Goal: Information Seeking & Learning: Find specific fact

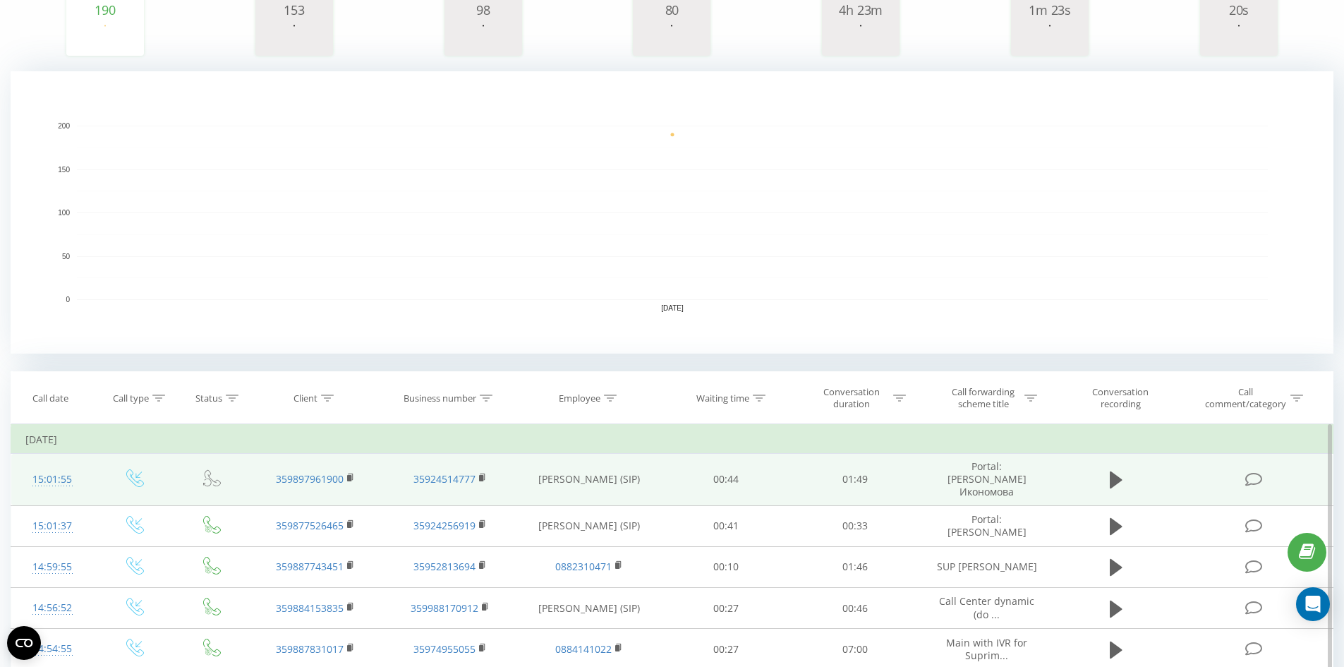
scroll to position [353, 0]
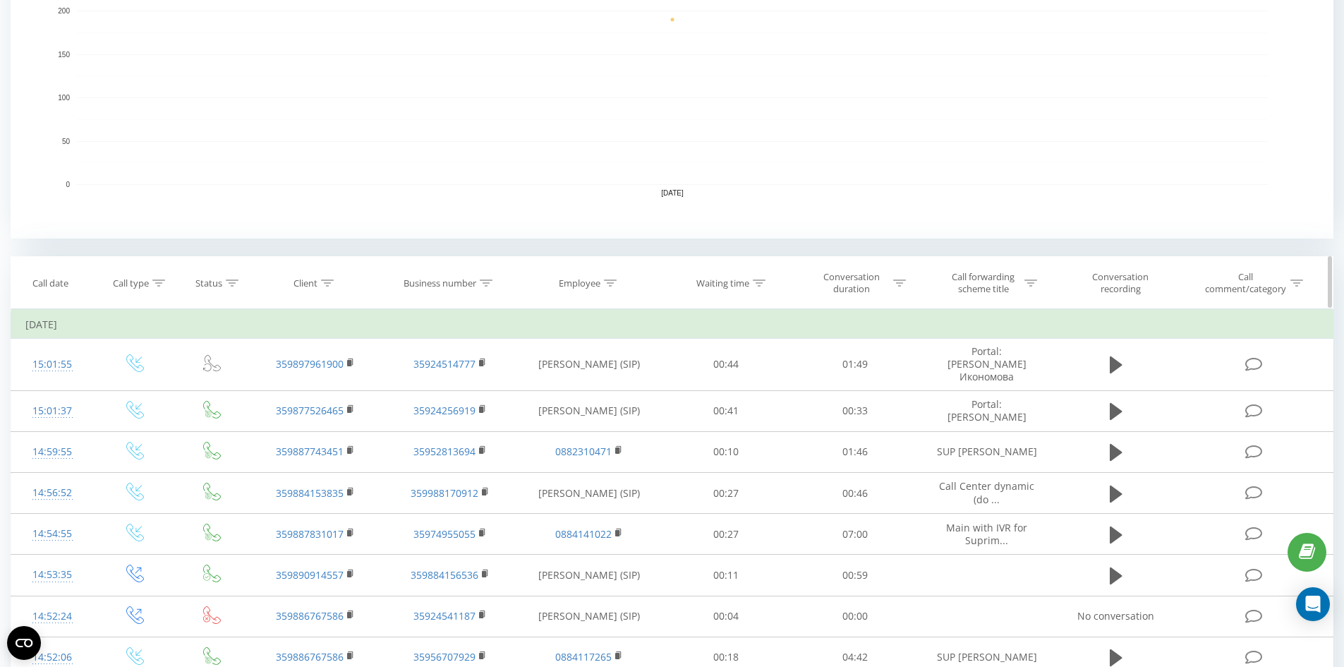
click at [330, 279] on icon at bounding box center [327, 282] width 13 height 7
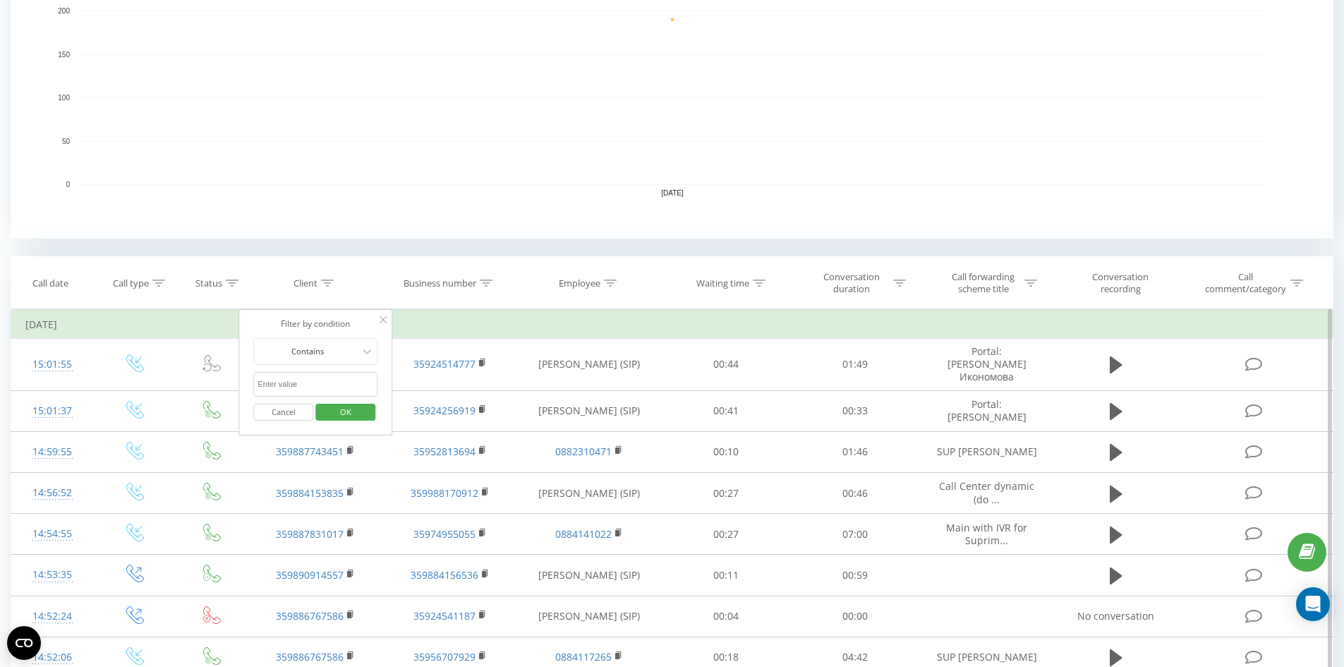
click at [319, 388] on input "text" at bounding box center [316, 384] width 124 height 25
type input "359888539883"
click button "OK" at bounding box center [345, 413] width 60 height 18
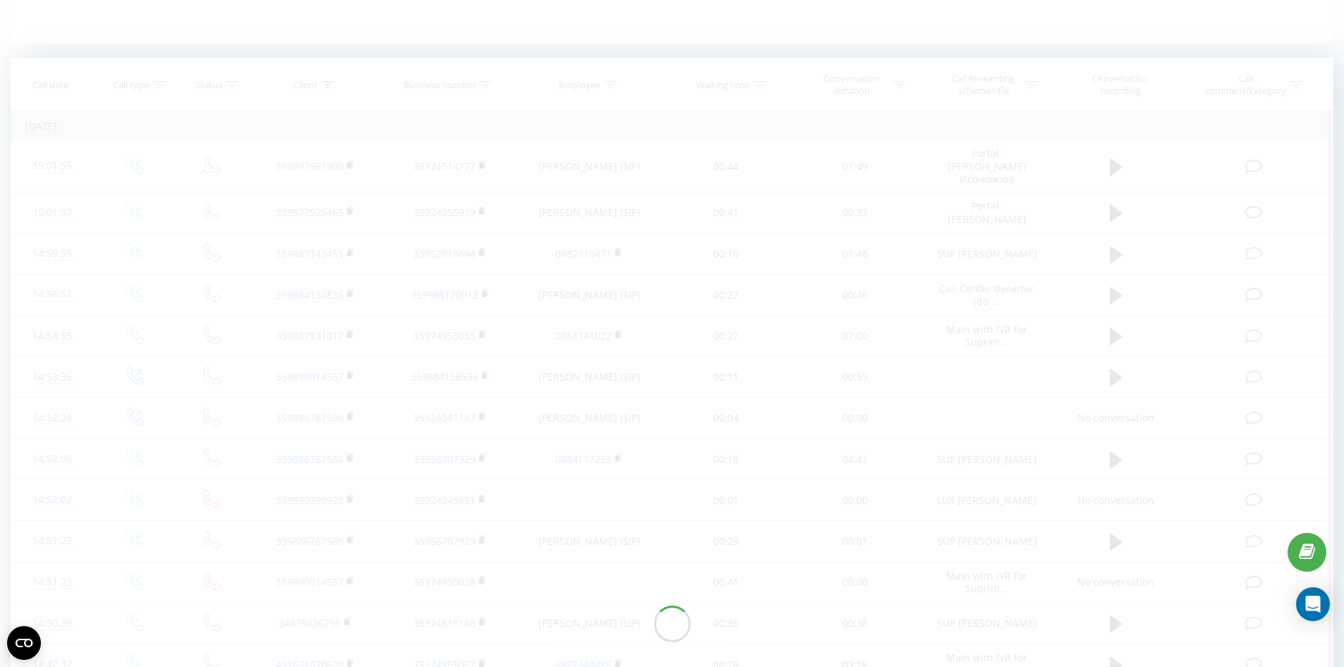
scroll to position [167, 0]
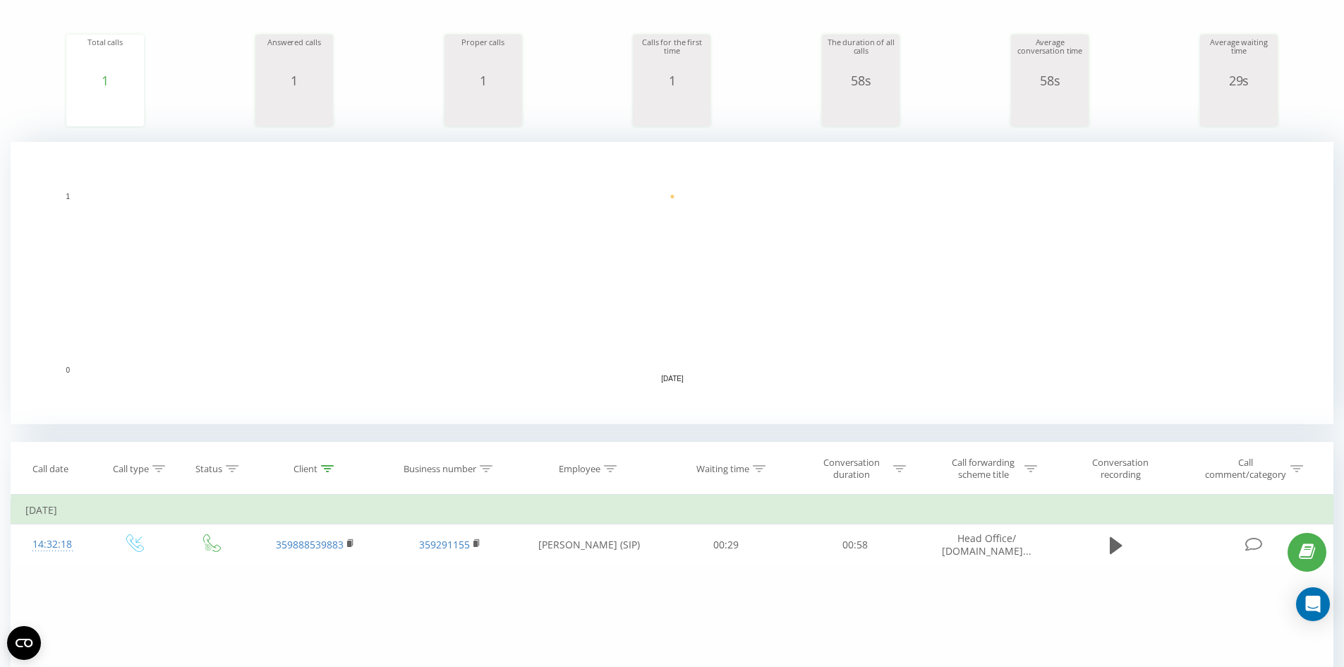
drag, startPoint x: 327, startPoint y: 469, endPoint x: 331, endPoint y: 536, distance: 67.1
click at [327, 470] on icon at bounding box center [327, 468] width 13 height 7
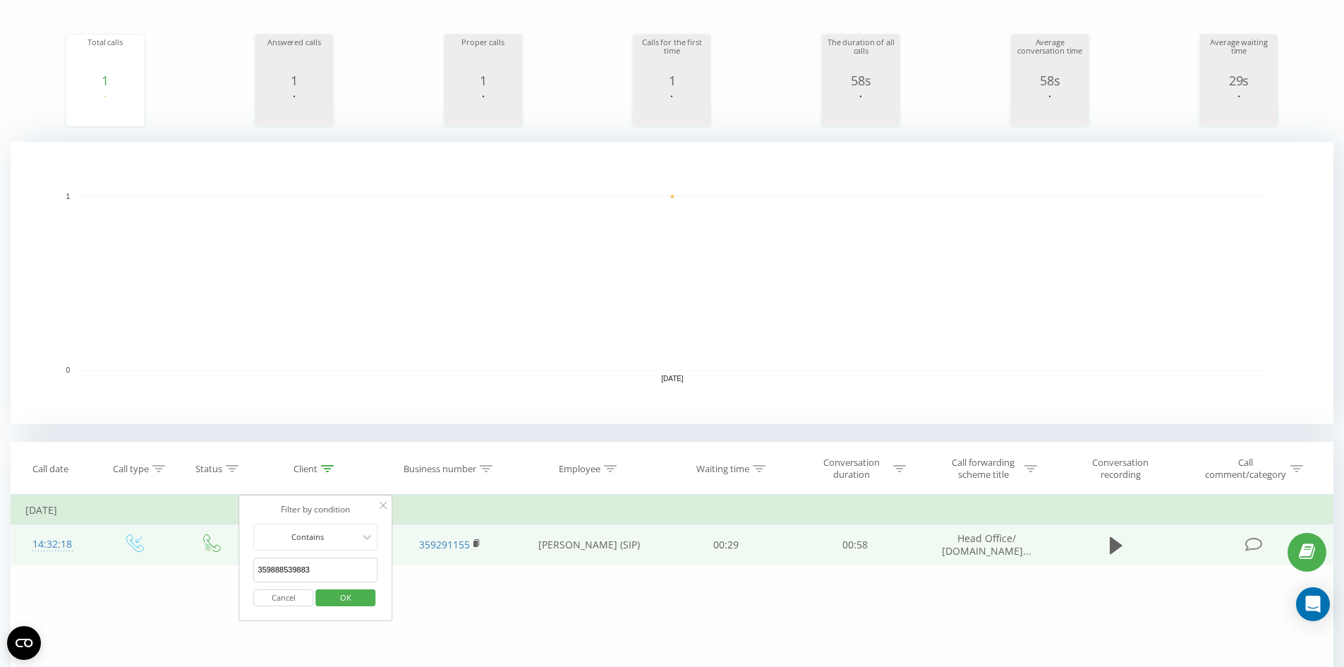
drag, startPoint x: 334, startPoint y: 572, endPoint x: 231, endPoint y: 565, distance: 103.3
click at [231, 565] on table "Filter by condition Equal Enter value Cancel OK Filter by condition Equal Enter…" at bounding box center [672, 530] width 1323 height 71
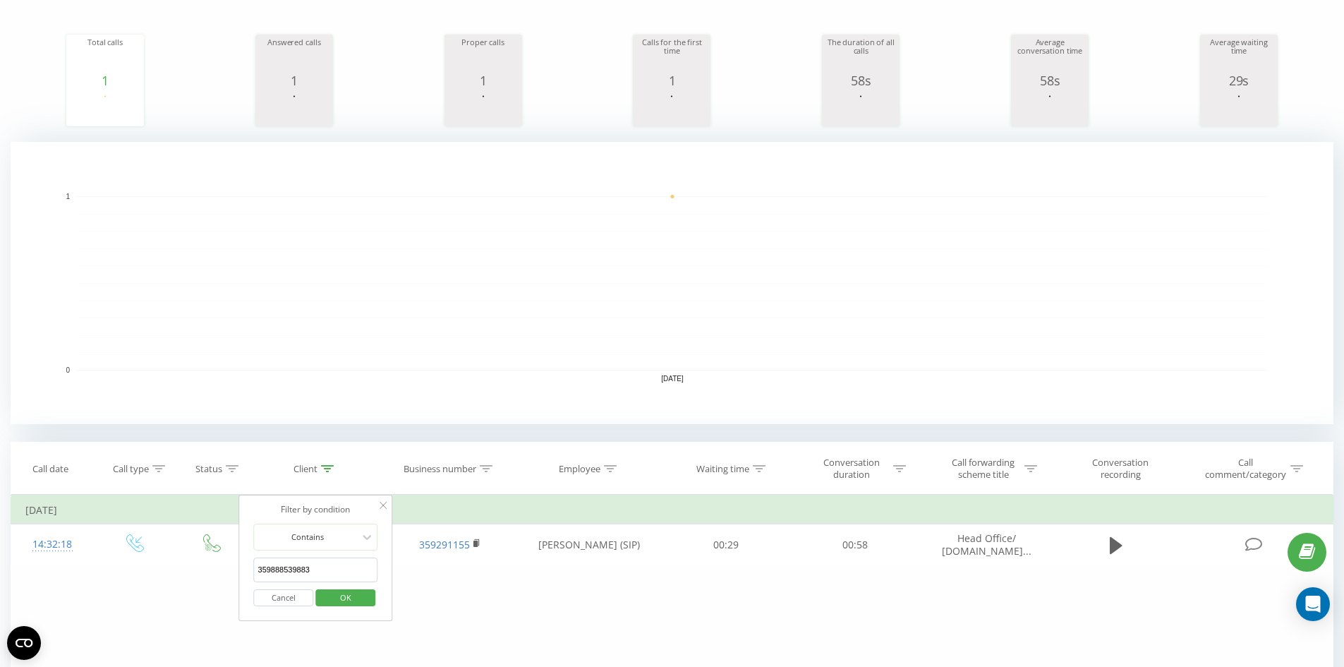
click at [347, 599] on span "OK" at bounding box center [346, 597] width 40 height 22
drag, startPoint x: 324, startPoint y: 467, endPoint x: 332, endPoint y: 512, distance: 45.1
click at [324, 471] on icon at bounding box center [327, 468] width 13 height 7
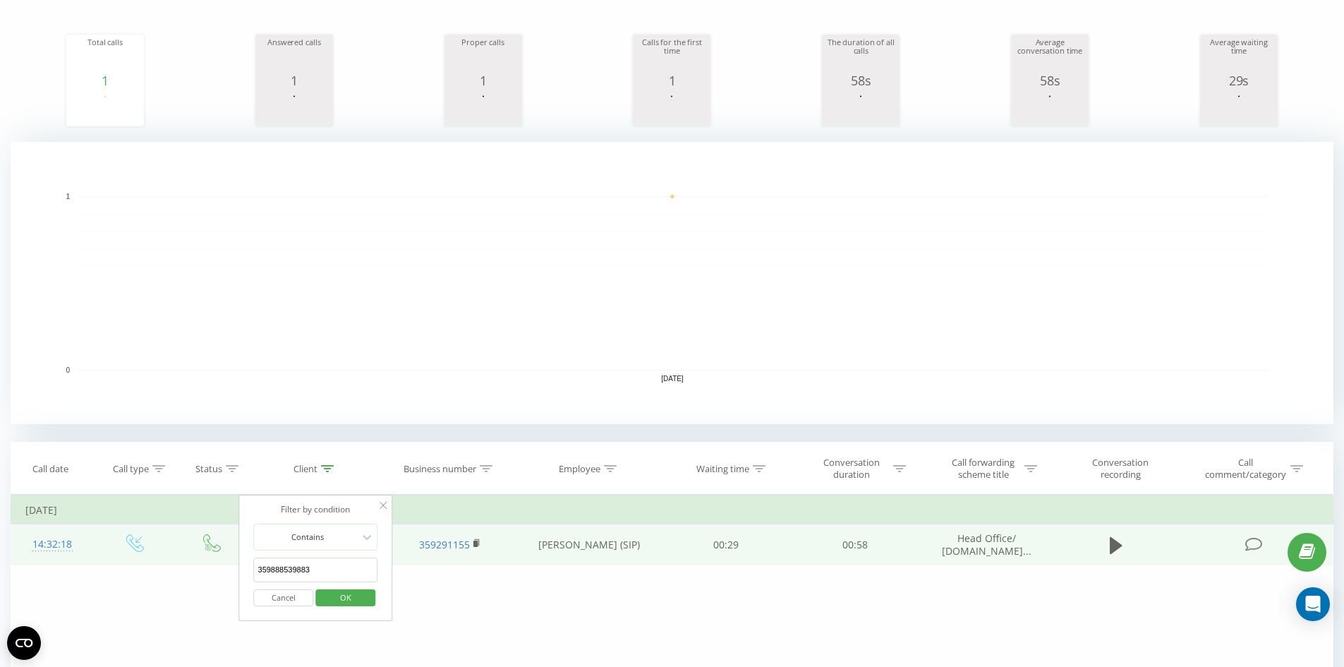
drag, startPoint x: 324, startPoint y: 572, endPoint x: 131, endPoint y: 539, distance: 195.5
click at [131, 539] on table "Filter by condition Equal Enter value Cancel OK Filter by condition Equal Enter…" at bounding box center [672, 530] width 1323 height 71
click button "OK" at bounding box center [345, 598] width 60 height 18
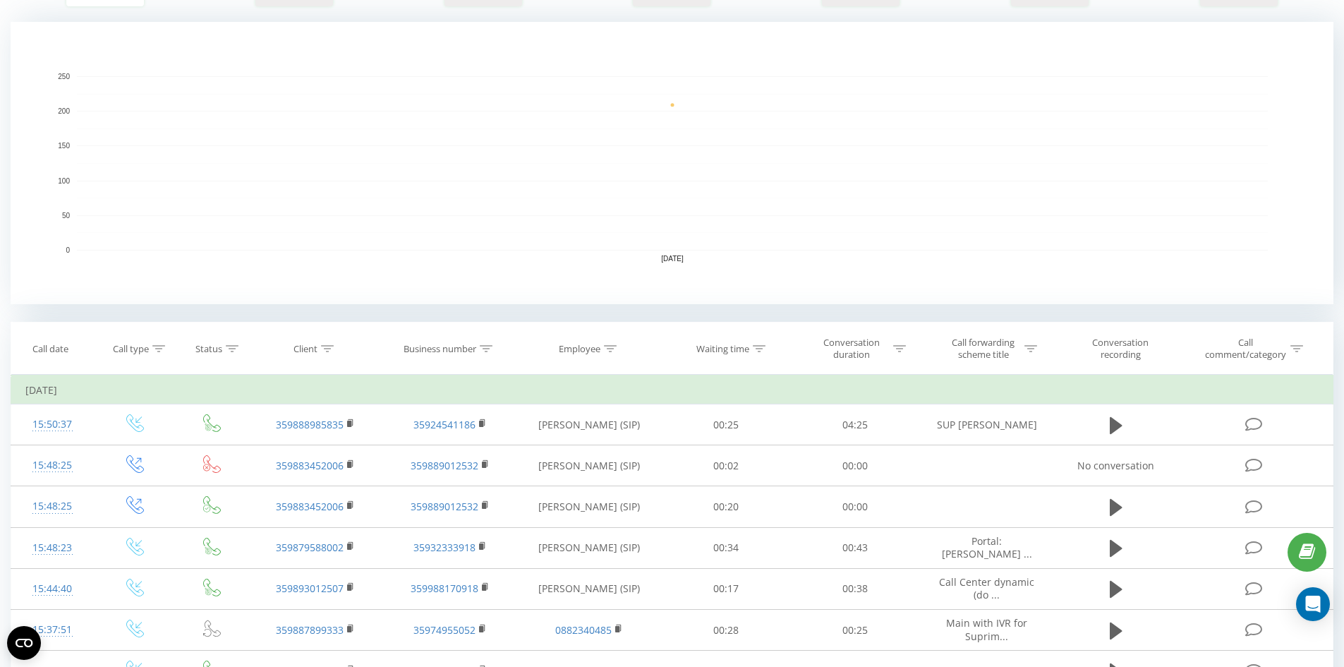
scroll to position [141, 0]
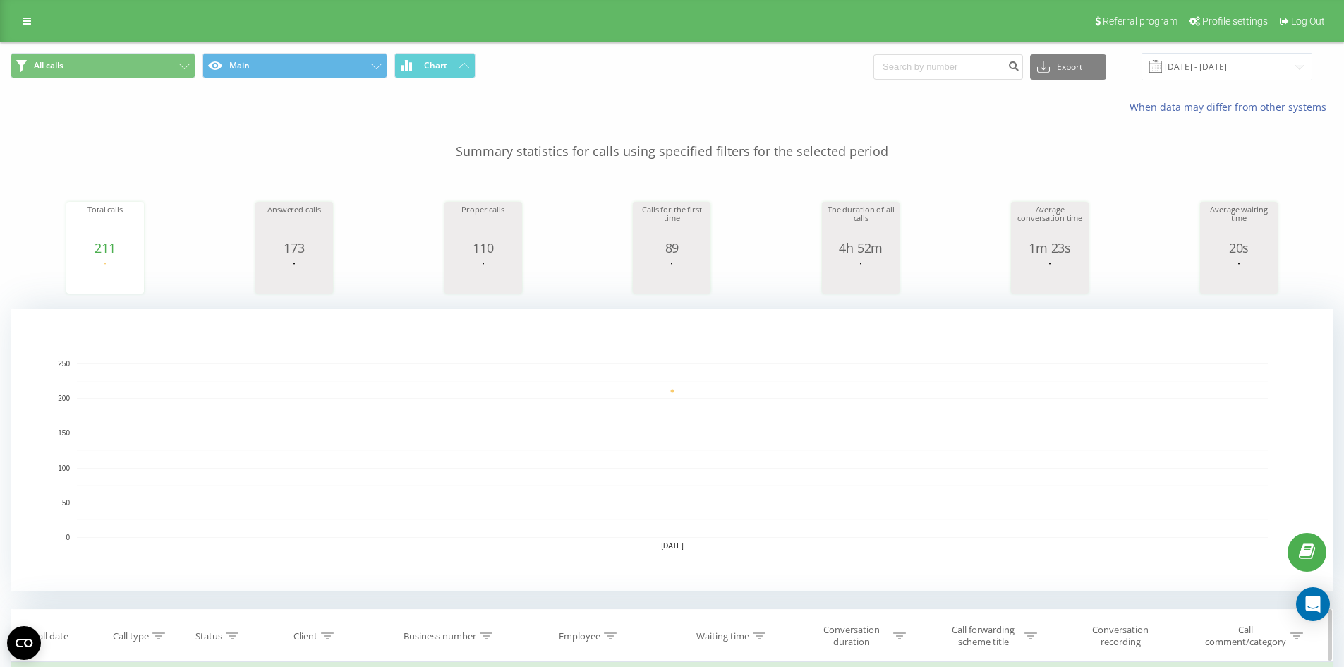
scroll to position [353, 0]
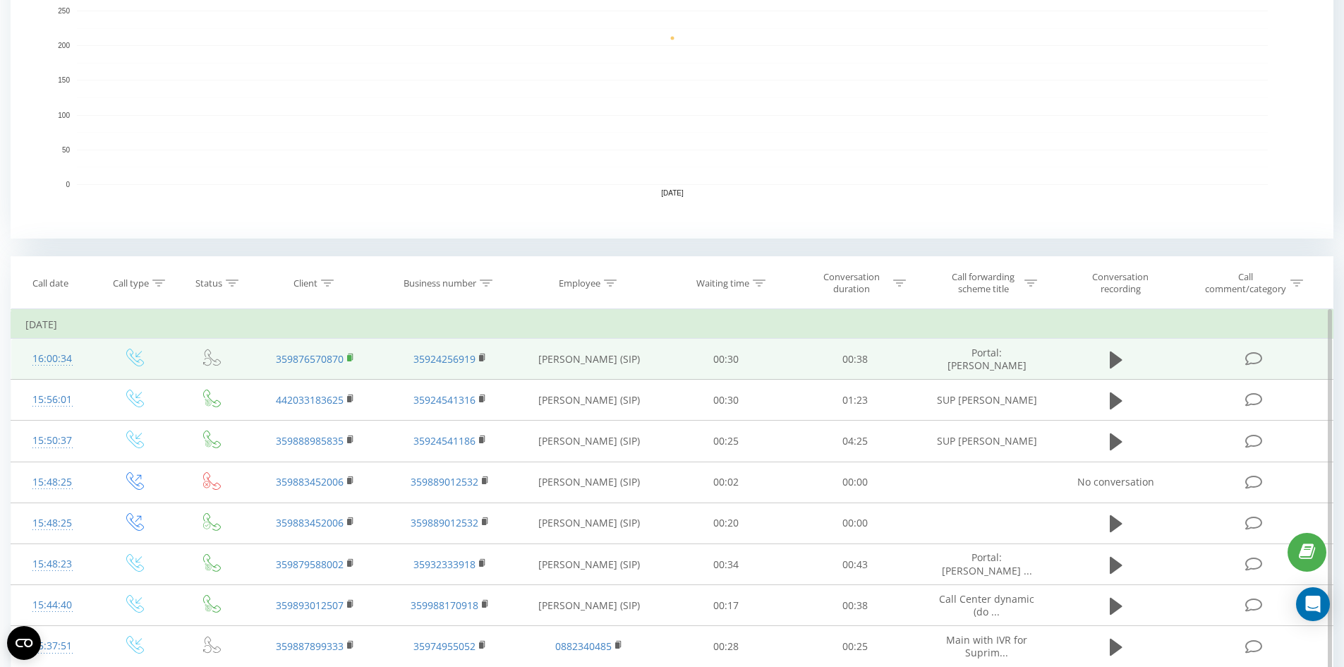
click at [350, 356] on rect at bounding box center [349, 358] width 4 height 6
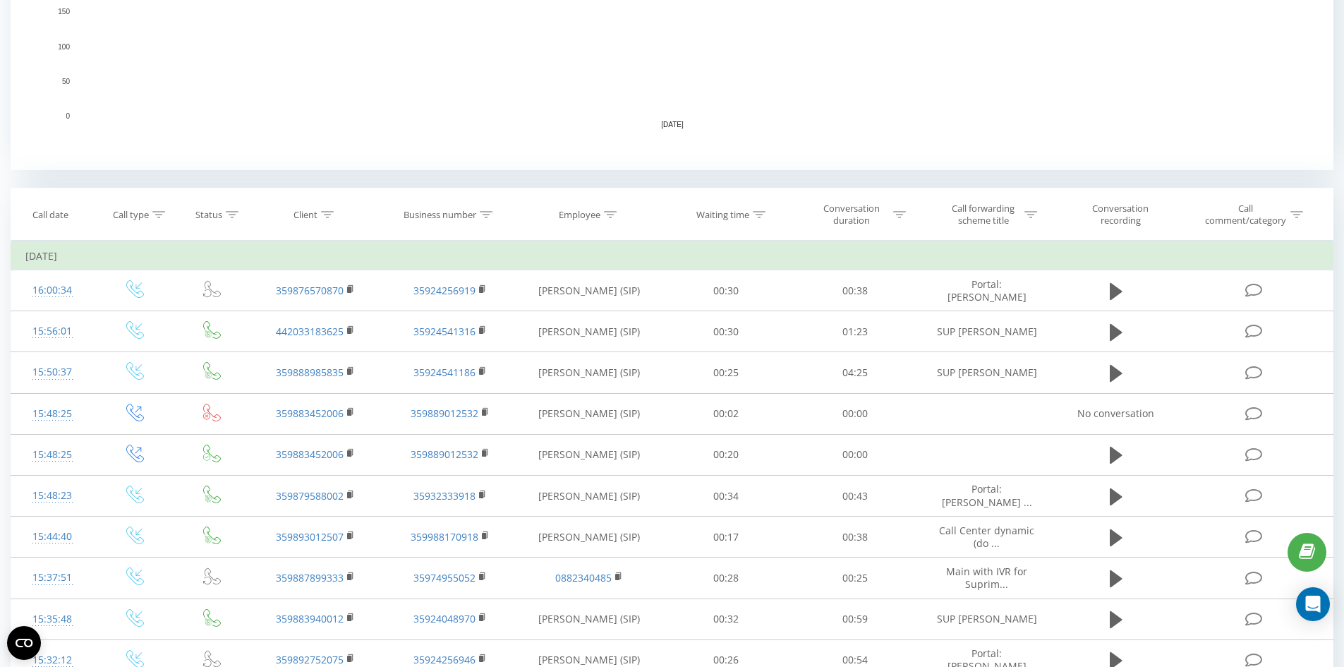
scroll to position [423, 0]
drag, startPoint x: 327, startPoint y: 209, endPoint x: 321, endPoint y: 327, distance: 118.7
click at [327, 210] on icon at bounding box center [327, 212] width 13 height 7
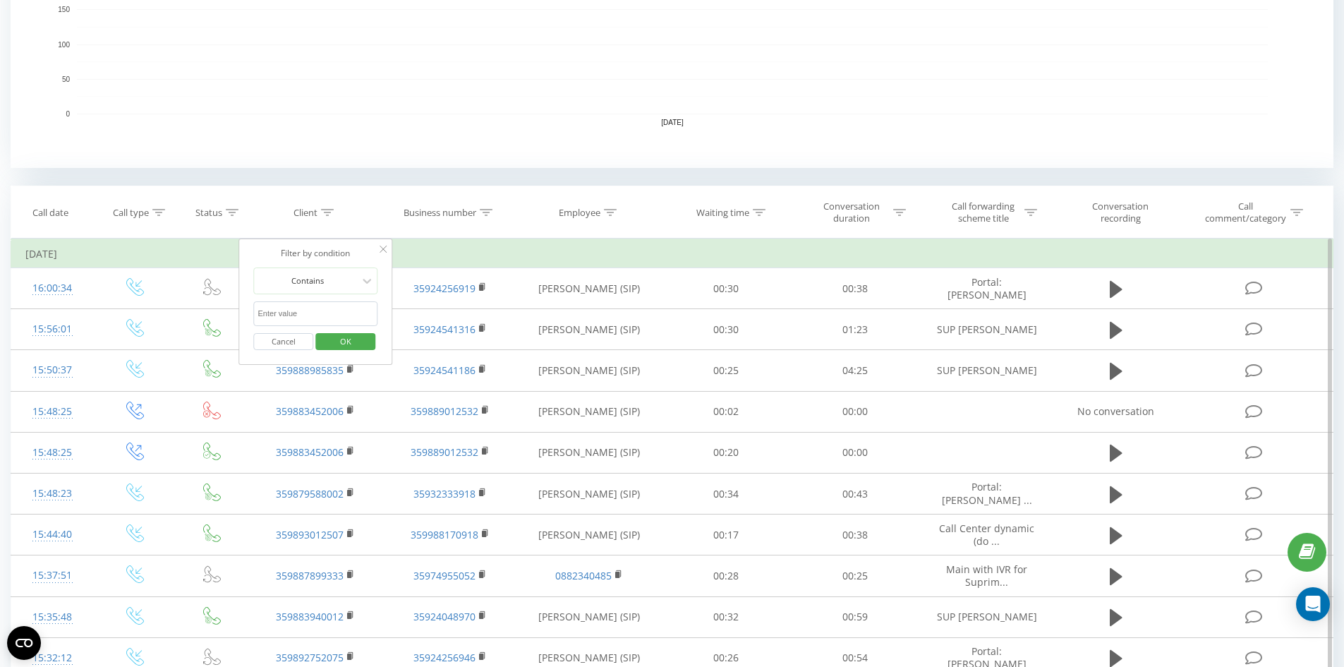
click at [303, 311] on input "text" at bounding box center [316, 313] width 124 height 25
click at [341, 341] on span "OK" at bounding box center [346, 341] width 40 height 22
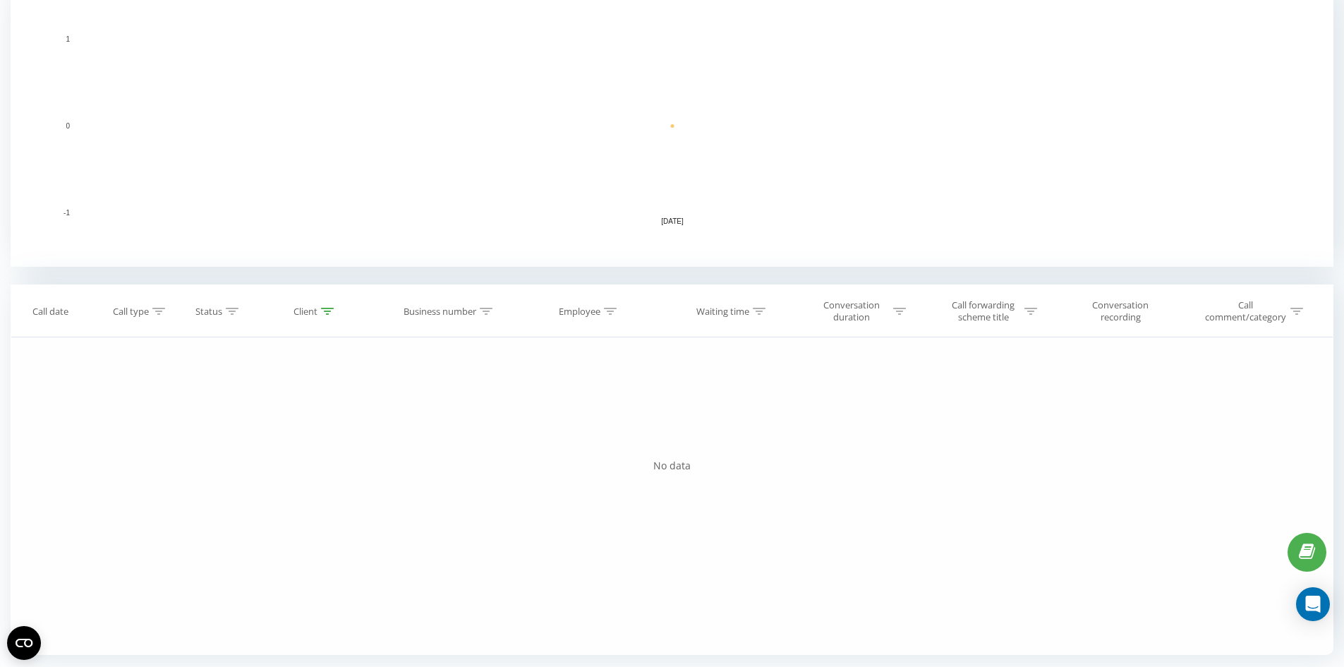
scroll to position [325, 0]
click at [328, 309] on icon at bounding box center [327, 311] width 13 height 7
drag, startPoint x: 320, startPoint y: 407, endPoint x: 274, endPoint y: 412, distance: 46.8
click at [274, 412] on input "359877761373" at bounding box center [316, 412] width 124 height 25
type input "359876761373"
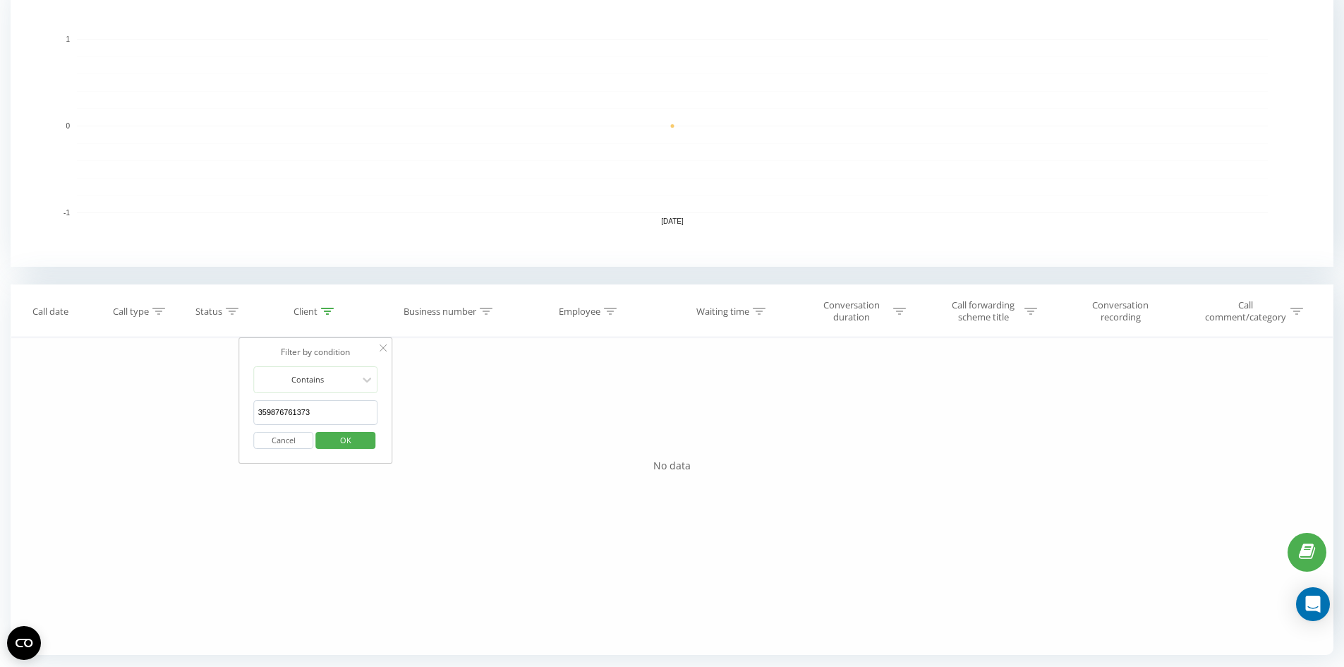
click button "OK" at bounding box center [345, 441] width 60 height 18
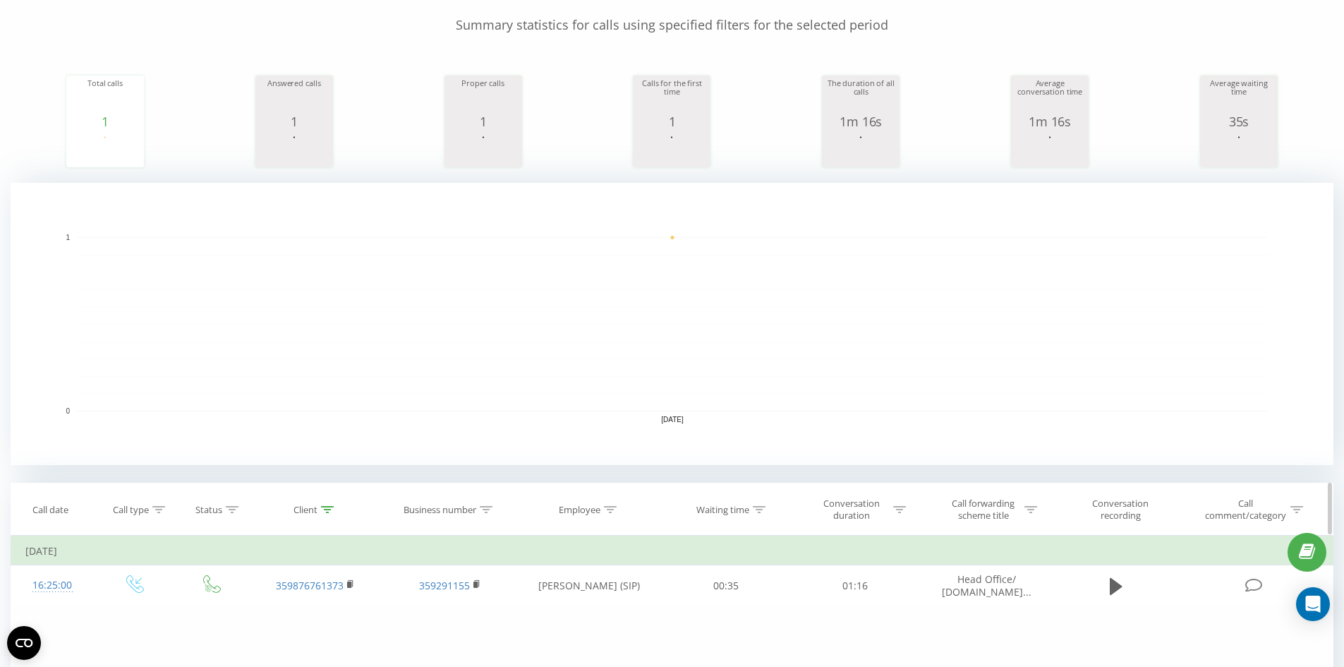
click at [334, 506] on icon at bounding box center [327, 509] width 13 height 7
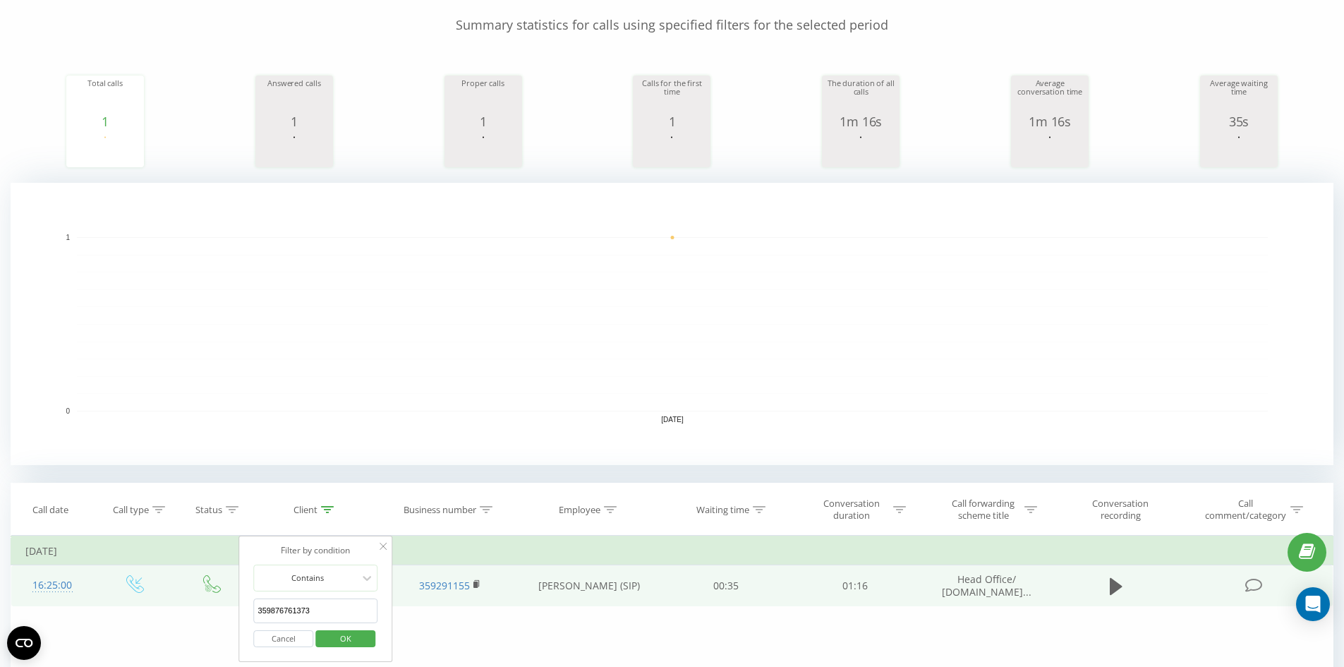
drag, startPoint x: 326, startPoint y: 606, endPoint x: 196, endPoint y: 605, distance: 129.9
click at [197, 606] on table "Filter by condition Equal Enter value Cancel OK Filter by condition Equal Enter…" at bounding box center [672, 571] width 1323 height 71
click button "OK" at bounding box center [345, 639] width 60 height 18
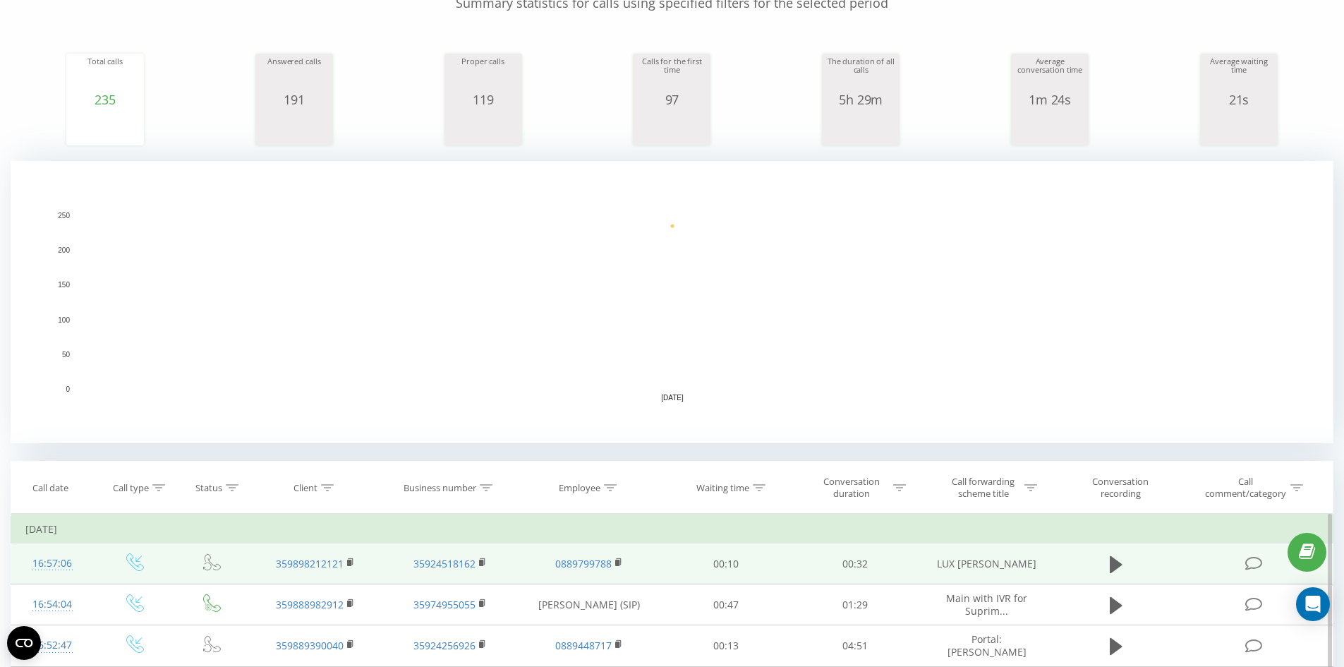
scroll to position [282, 0]
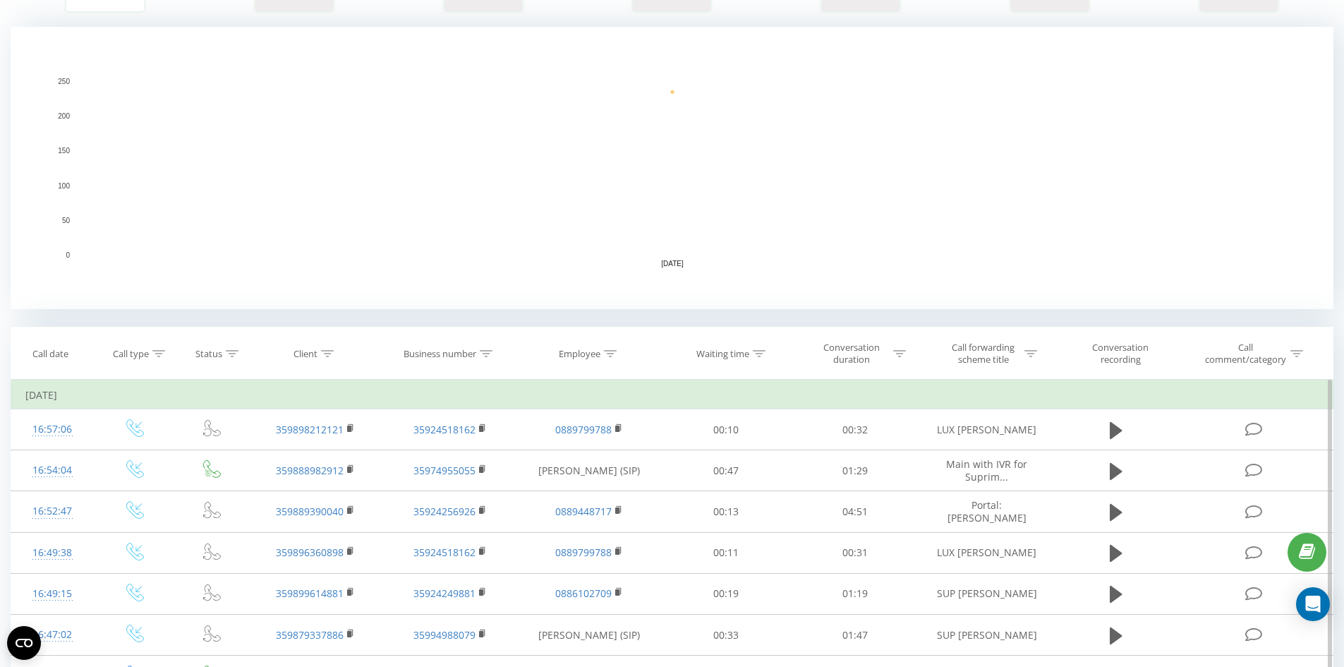
drag, startPoint x: 328, startPoint y: 355, endPoint x: 314, endPoint y: 380, distance: 29.1
click at [328, 355] on icon at bounding box center [327, 353] width 13 height 7
click at [300, 456] on input "text" at bounding box center [316, 454] width 124 height 25
paste input "0876411553"
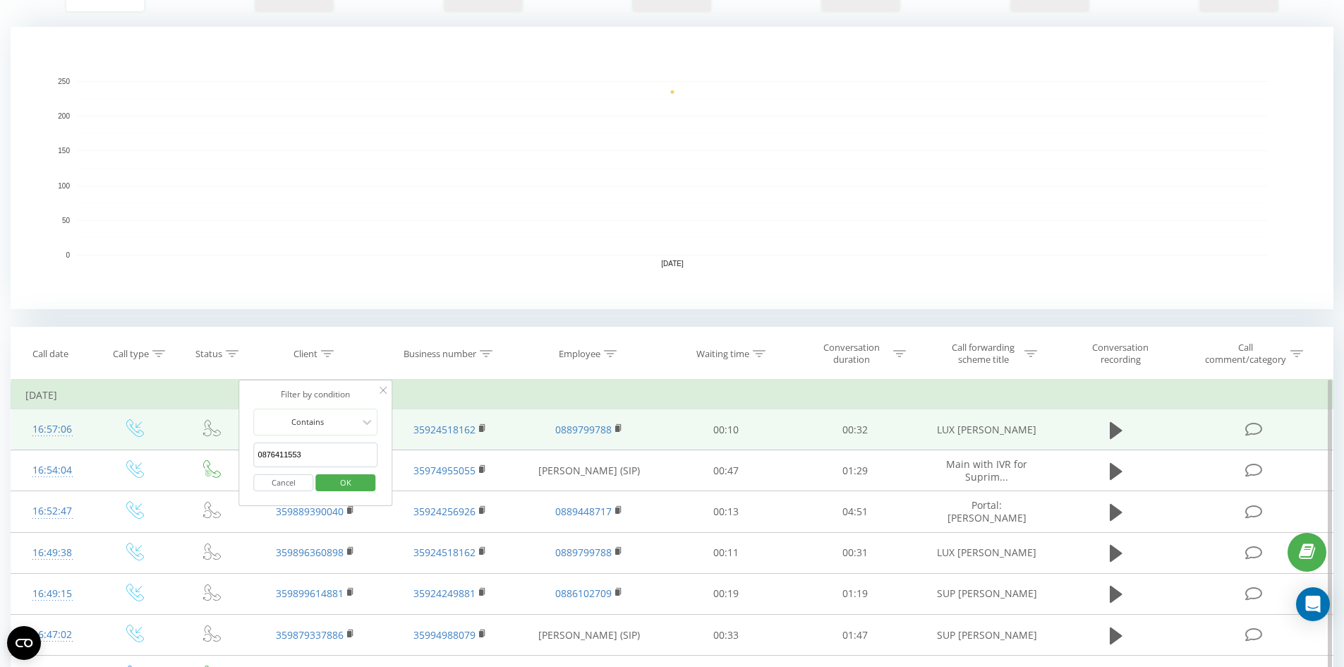
drag, startPoint x: 263, startPoint y: 452, endPoint x: 234, endPoint y: 445, distance: 29.6
type input "876411553"
click button "OK" at bounding box center [345, 483] width 60 height 18
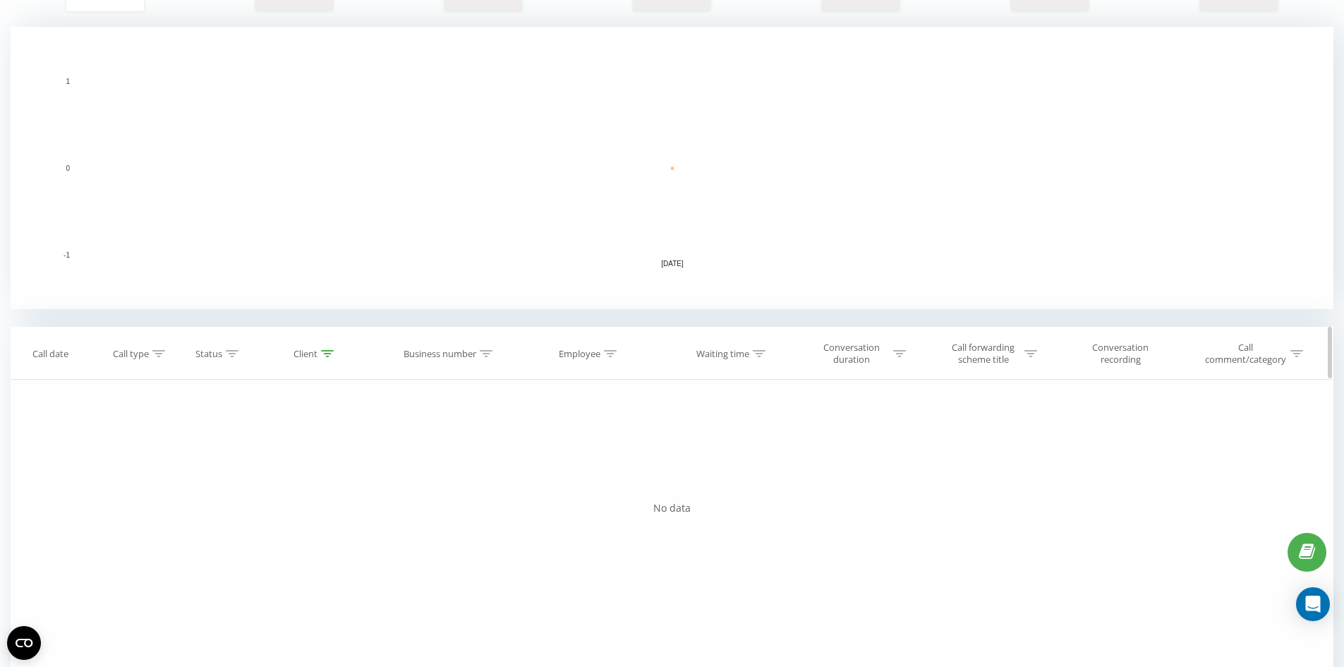
click at [326, 352] on icon at bounding box center [327, 353] width 13 height 7
drag, startPoint x: 273, startPoint y: 451, endPoint x: 197, endPoint y: 452, distance: 76.2
click at [197, 452] on div "Filter by condition Equal Enter value Cancel OK Filter by condition Equal Enter…" at bounding box center [672, 539] width 1323 height 318
click button "OK" at bounding box center [345, 483] width 60 height 18
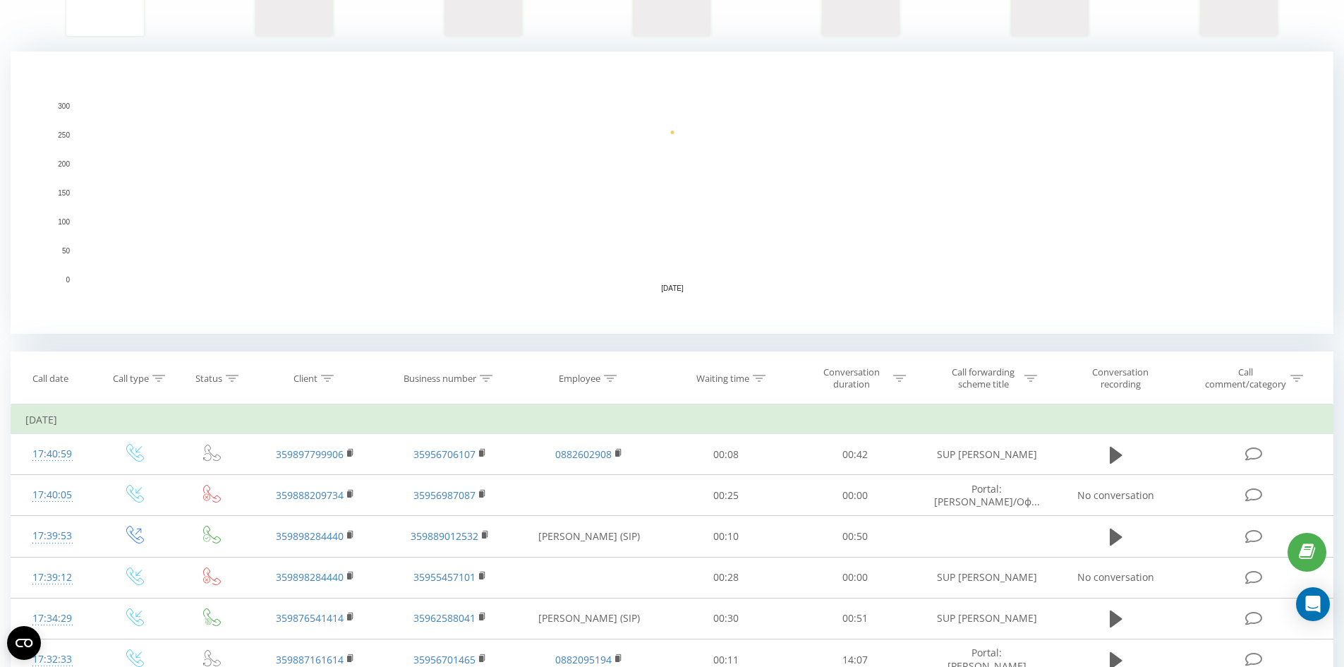
scroll to position [423, 0]
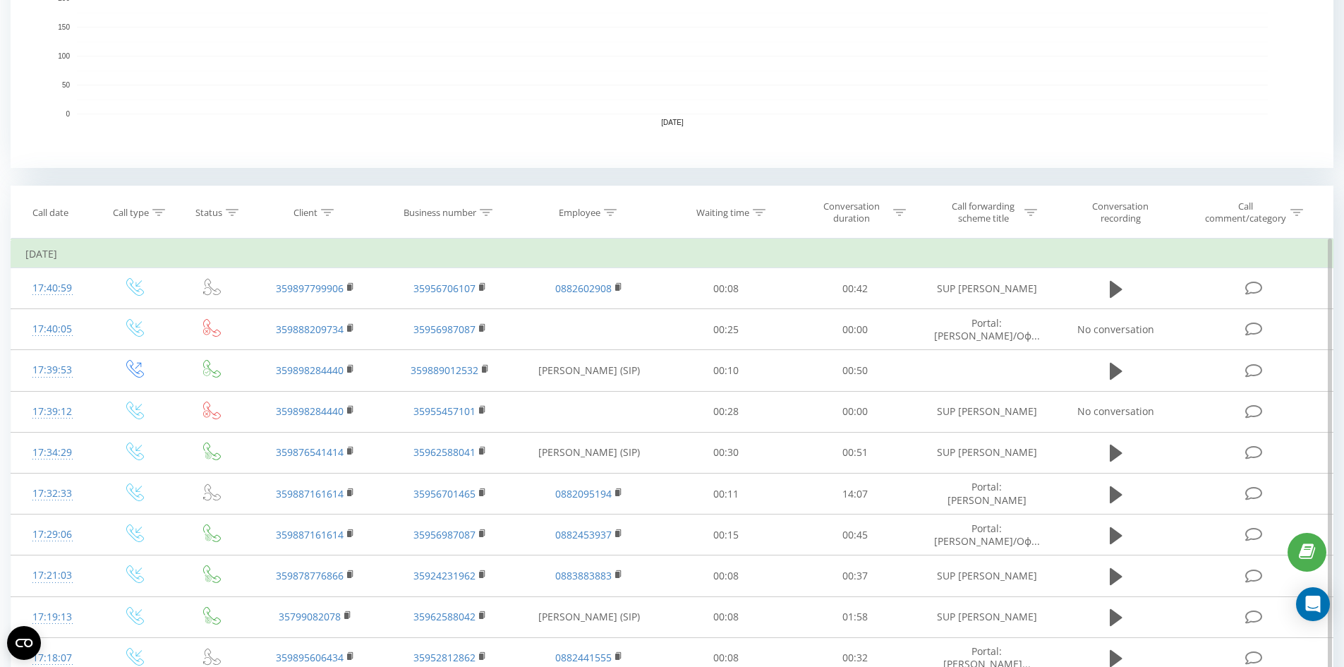
drag, startPoint x: 610, startPoint y: 212, endPoint x: 577, endPoint y: 285, distance: 79.9
click at [610, 213] on icon at bounding box center [610, 212] width 13 height 7
click at [554, 306] on input "text" at bounding box center [589, 313] width 124 height 25
click button "OK" at bounding box center [619, 342] width 60 height 18
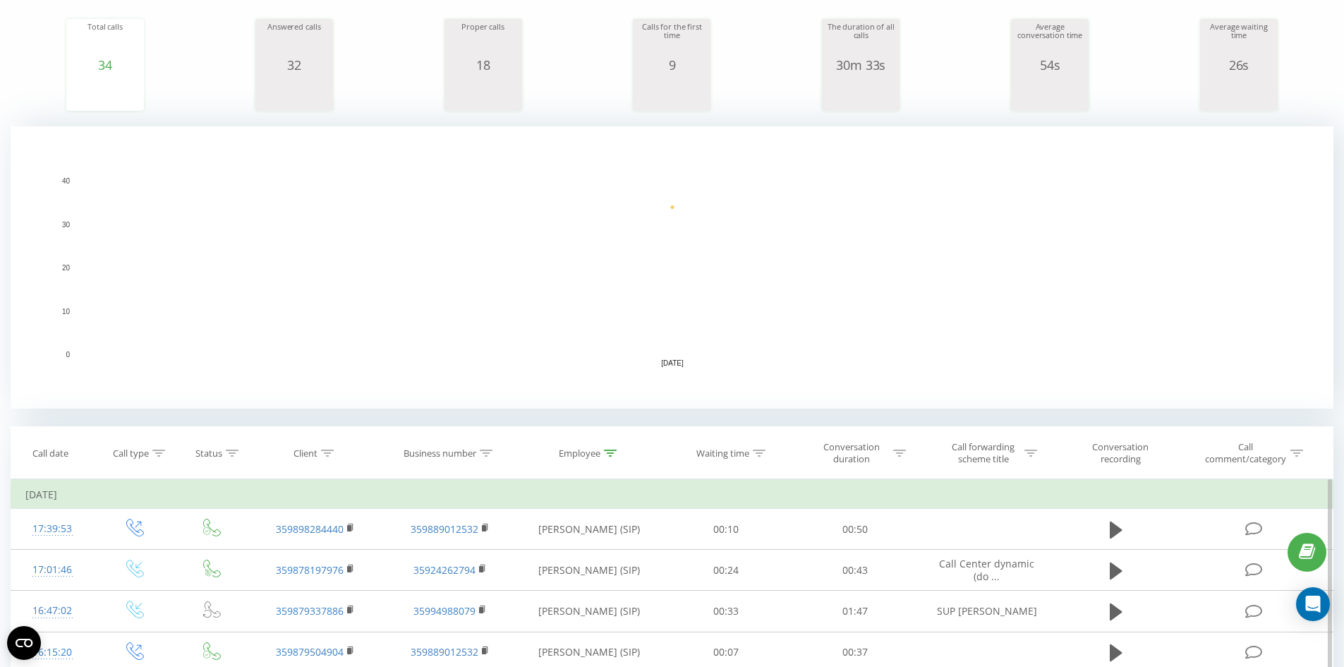
scroll to position [339, 0]
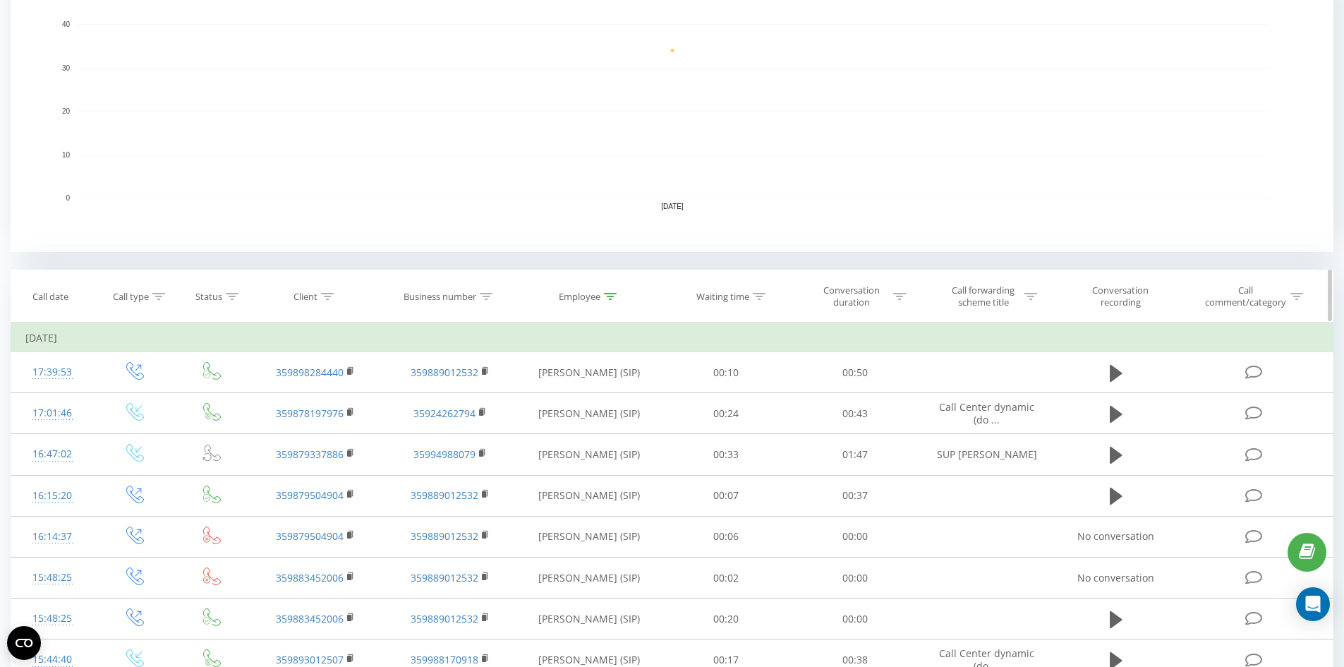
click at [613, 297] on icon at bounding box center [610, 296] width 13 height 7
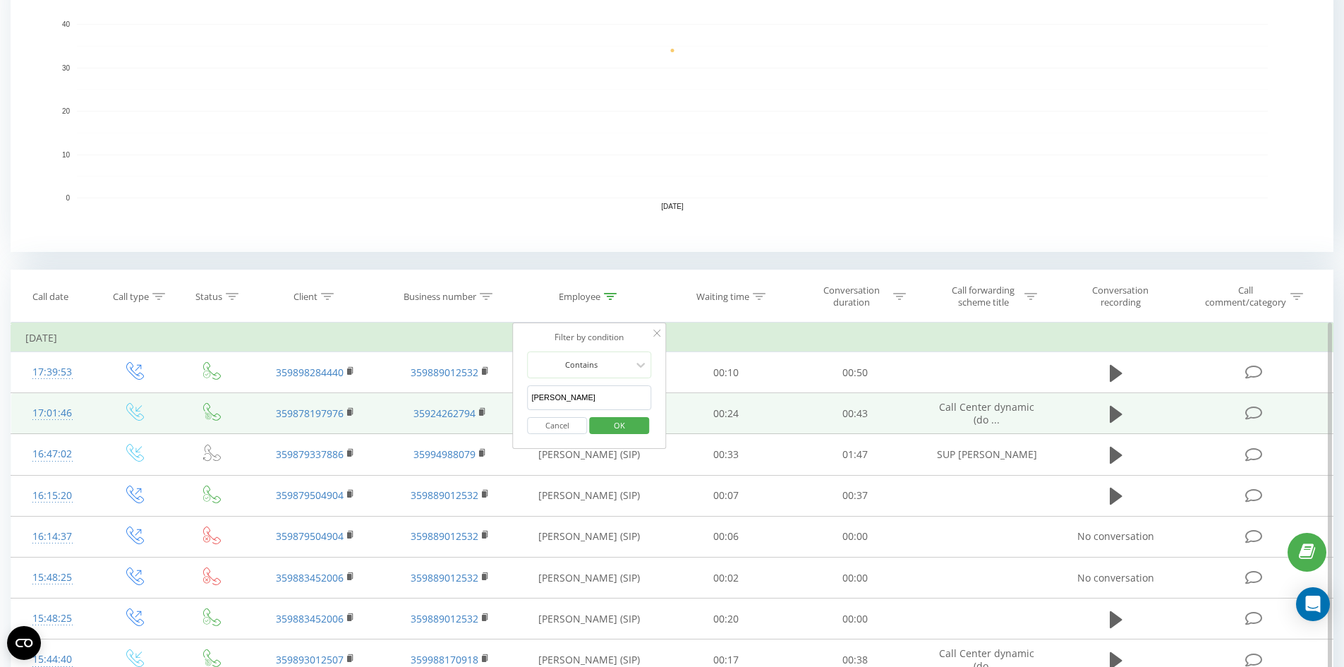
drag, startPoint x: 572, startPoint y: 398, endPoint x: 493, endPoint y: 399, distance: 79.7
click button "OK" at bounding box center [619, 426] width 60 height 18
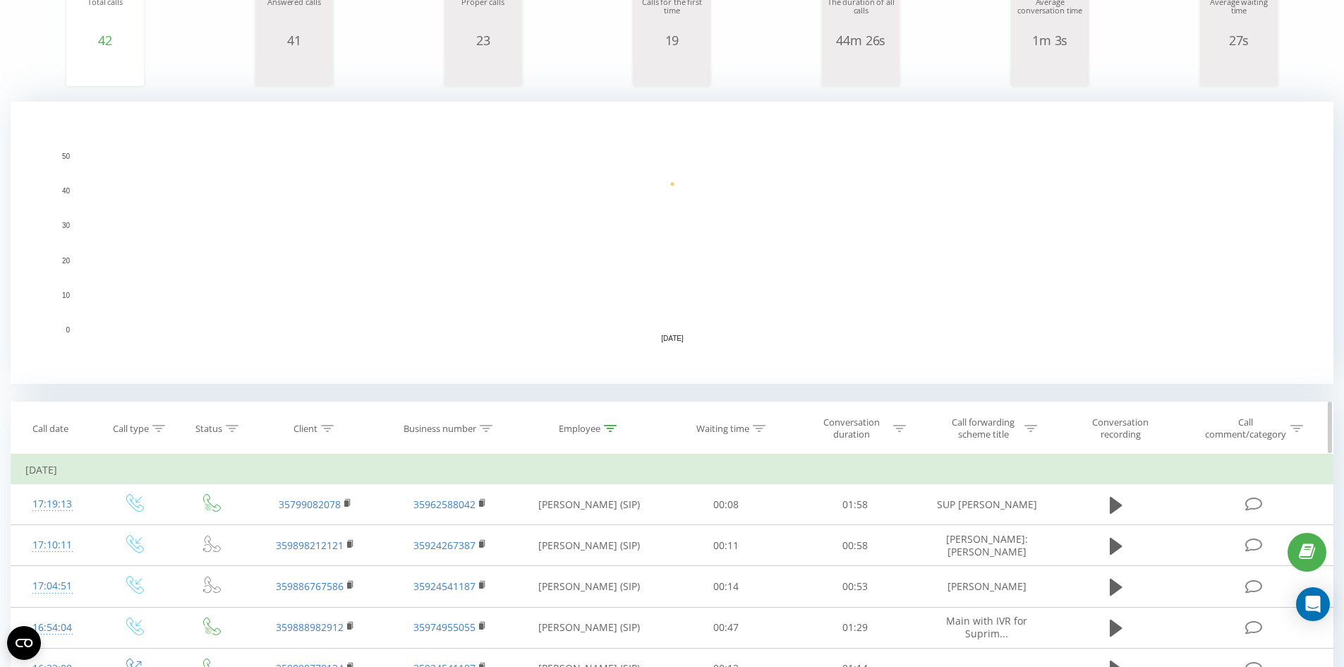
scroll to position [353, 0]
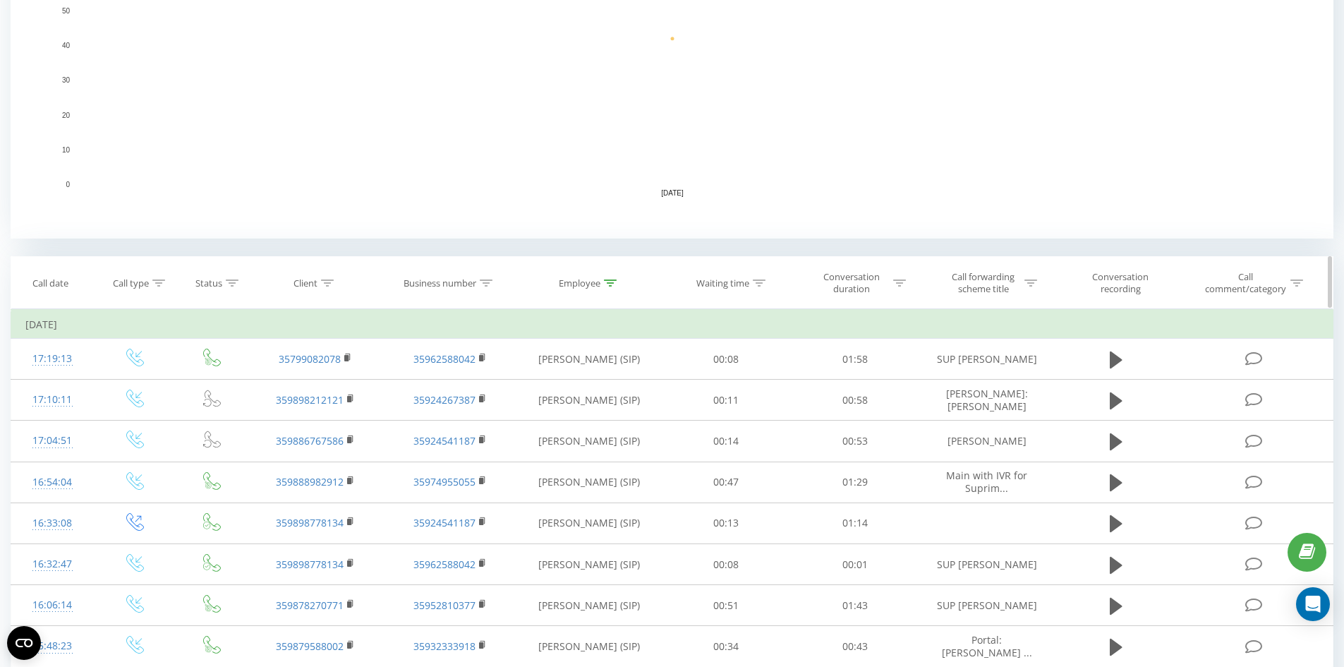
drag, startPoint x: 615, startPoint y: 279, endPoint x: 608, endPoint y: 303, distance: 25.9
click at [615, 279] on icon at bounding box center [610, 282] width 13 height 7
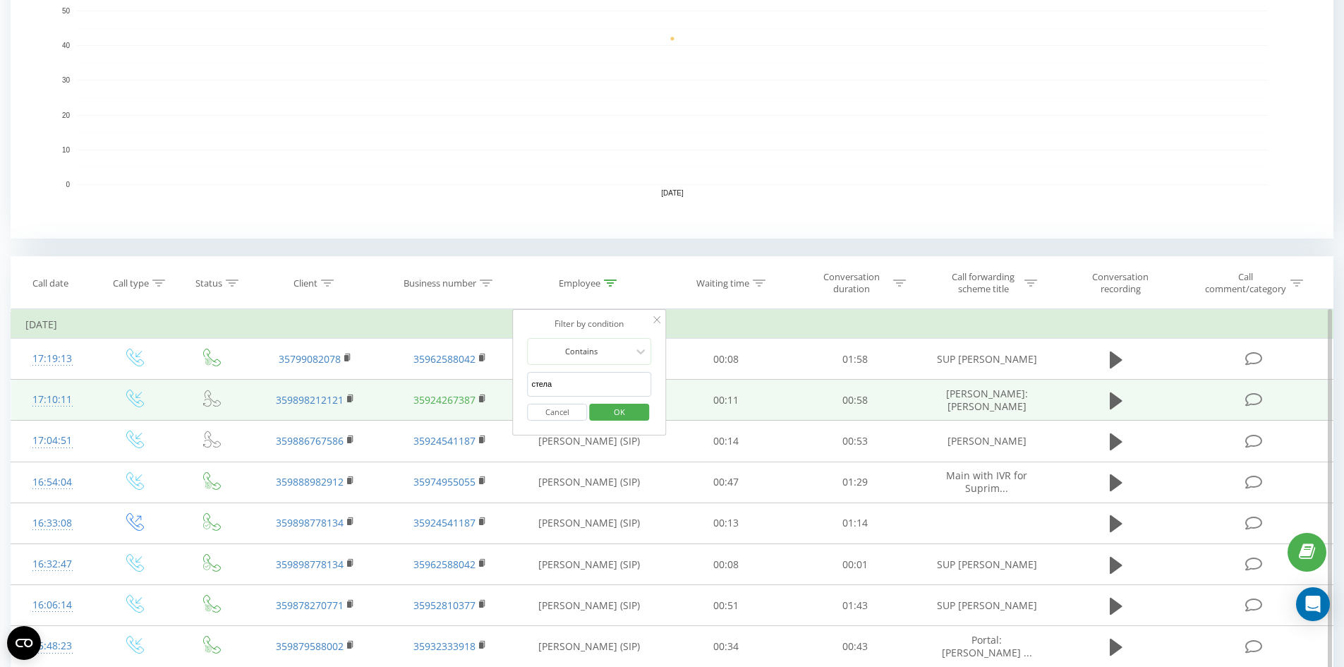
drag, startPoint x: 576, startPoint y: 382, endPoint x: 474, endPoint y: 392, distance: 102.8
click button "OK" at bounding box center [619, 413] width 60 height 18
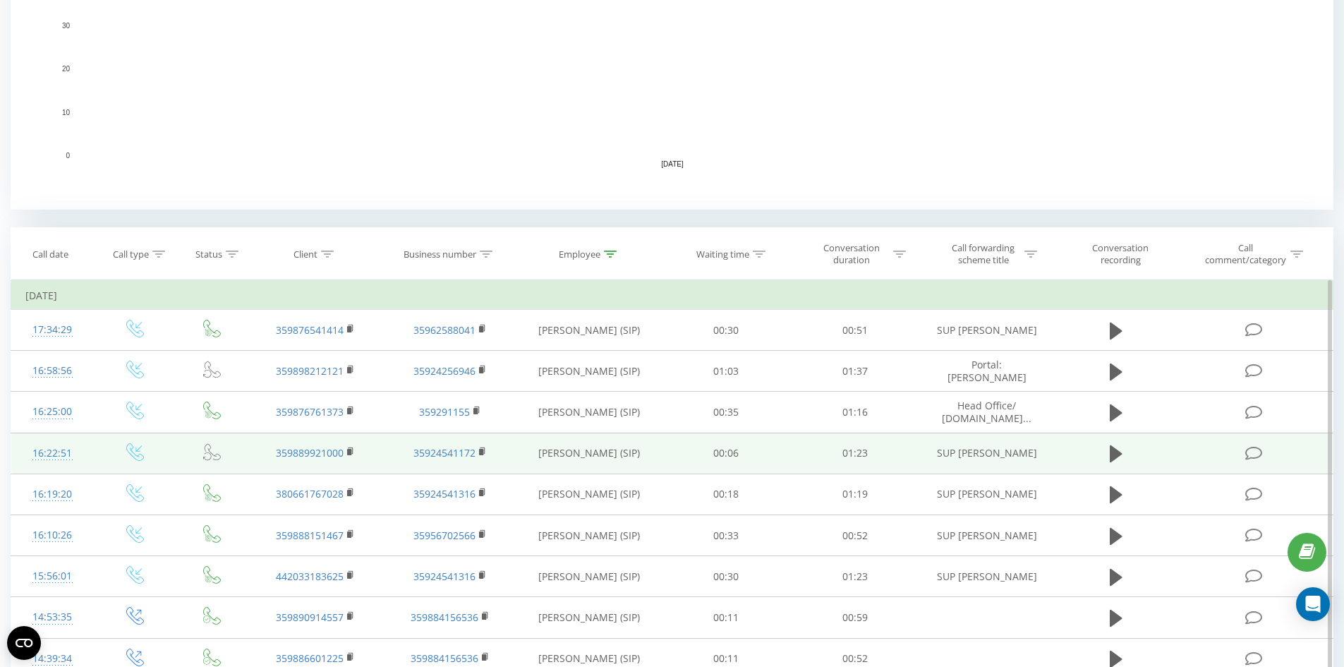
scroll to position [494, 0]
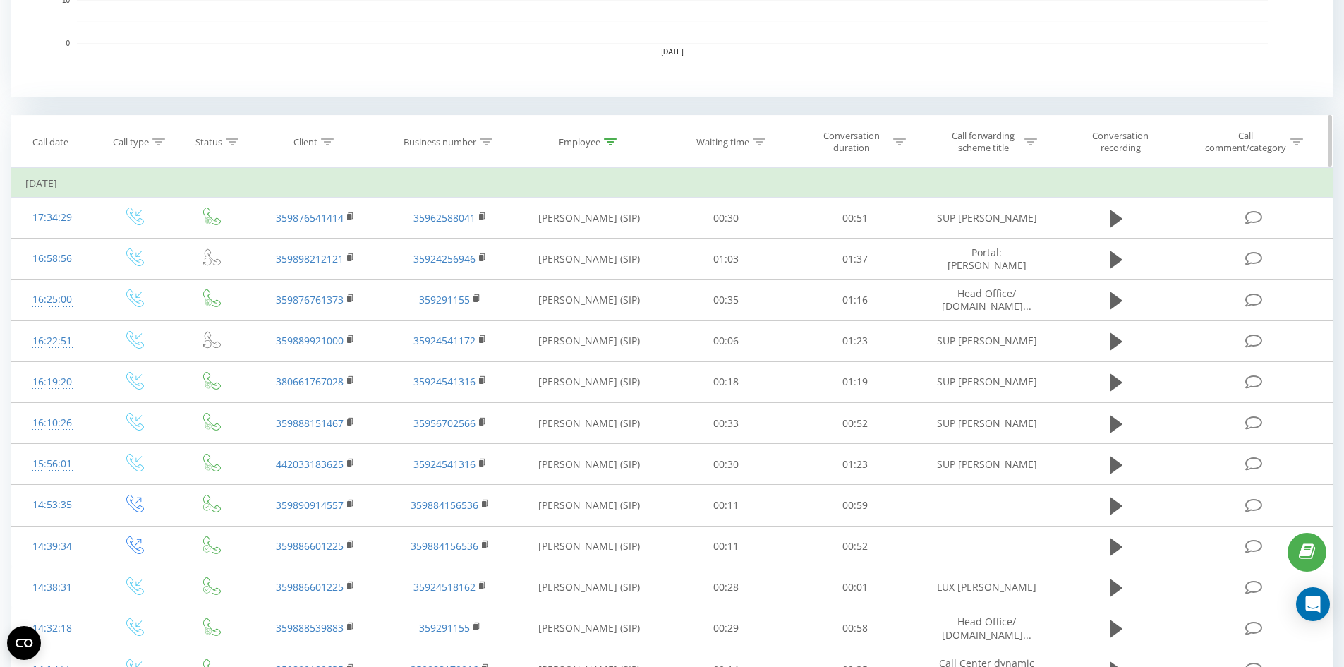
click at [612, 134] on th "Employee" at bounding box center [589, 142] width 145 height 52
click at [615, 144] on icon at bounding box center [610, 141] width 13 height 7
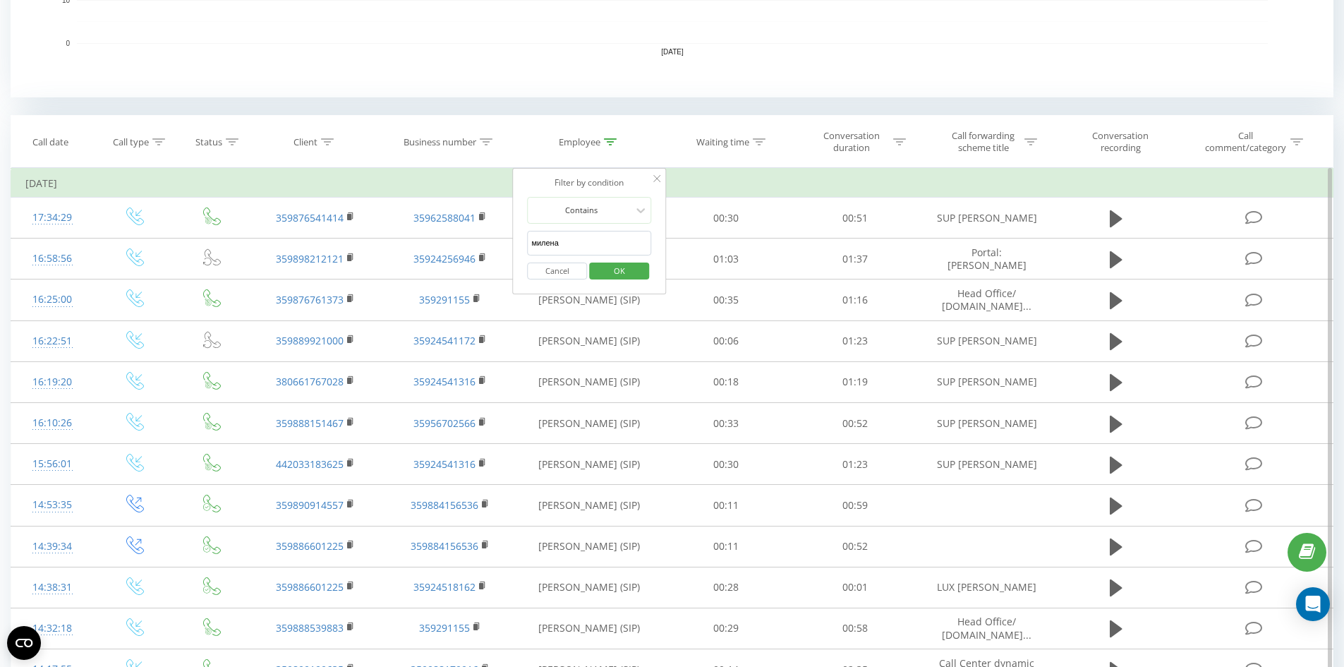
click at [578, 233] on input "милена" at bounding box center [589, 243] width 124 height 25
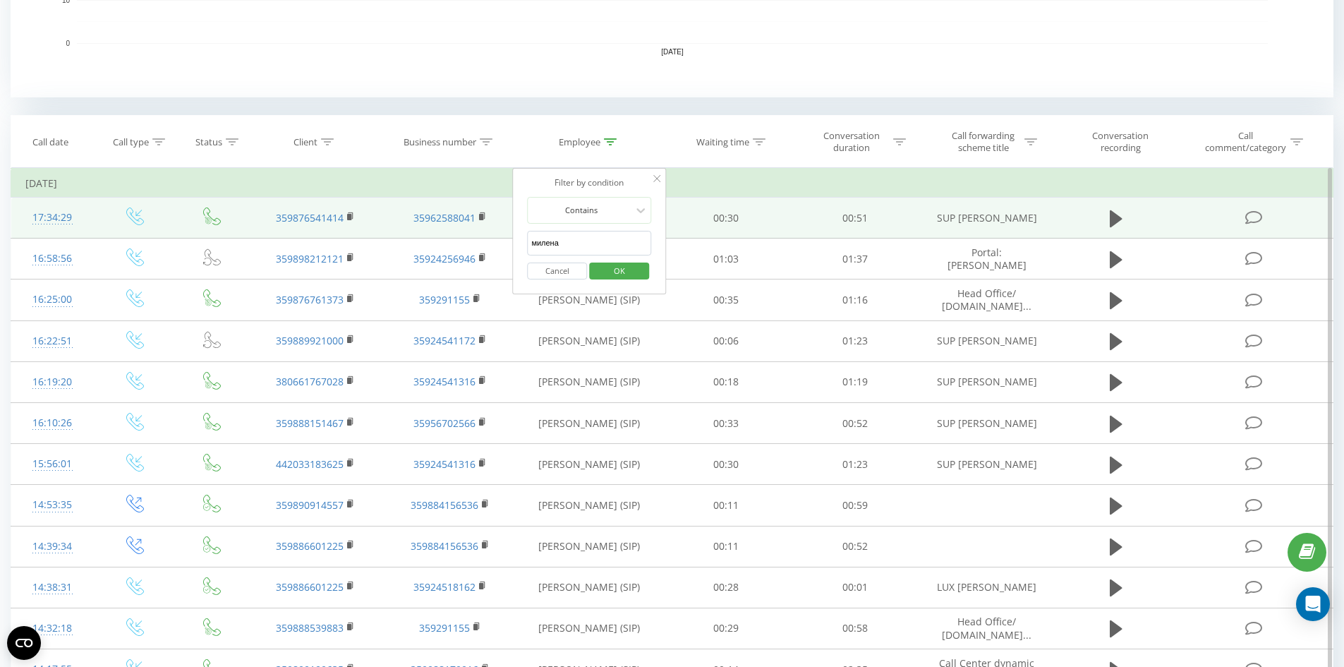
drag, startPoint x: 575, startPoint y: 242, endPoint x: 466, endPoint y: 237, distance: 108.8
type input "ива"
click button "OK" at bounding box center [619, 272] width 60 height 18
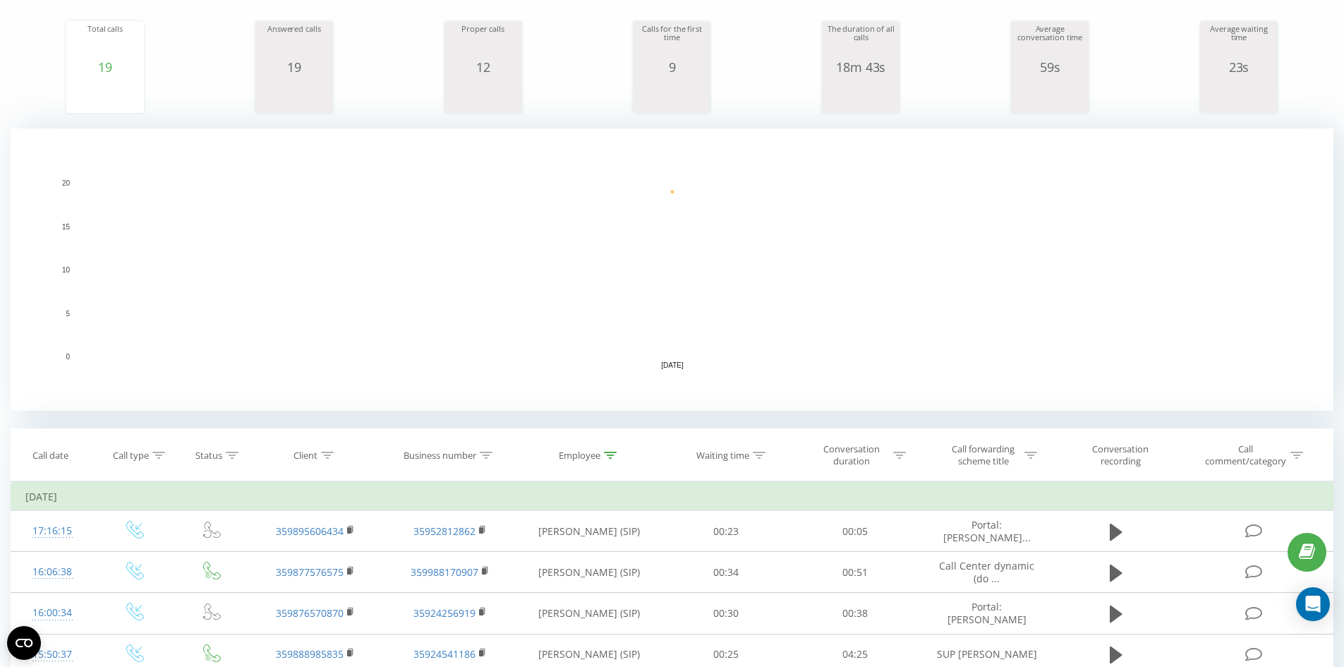
scroll to position [269, 0]
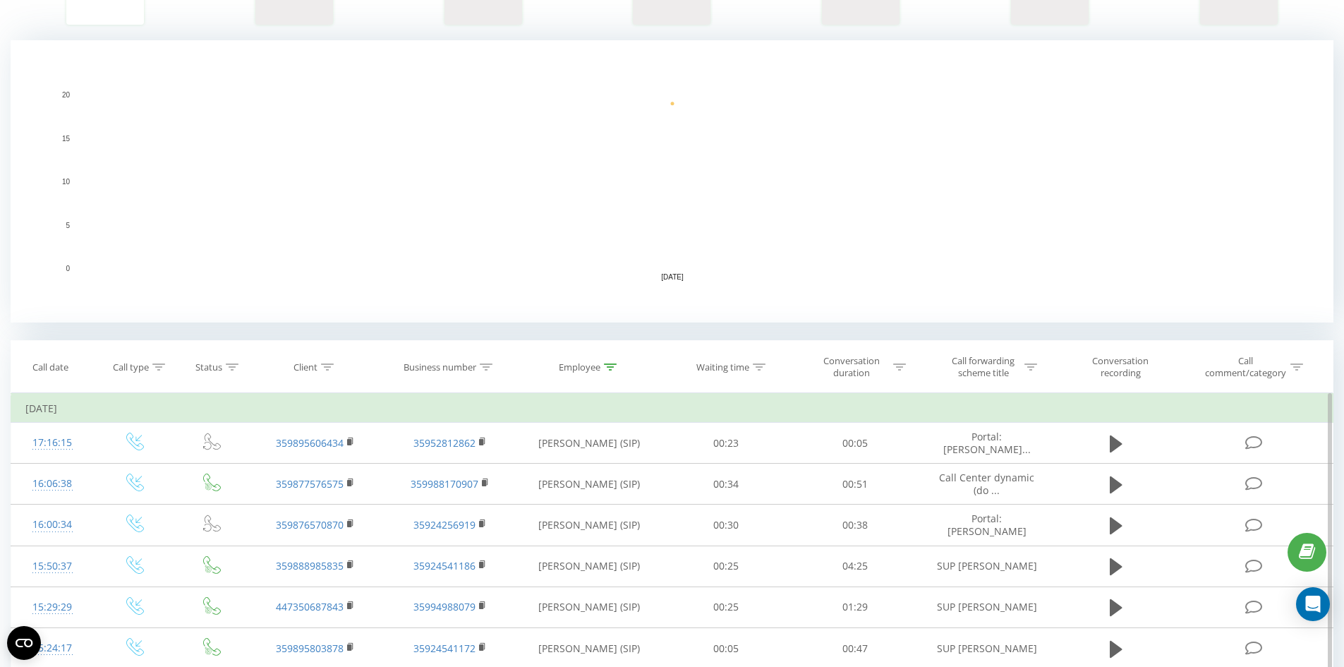
drag, startPoint x: 613, startPoint y: 366, endPoint x: 606, endPoint y: 406, distance: 40.1
click at [612, 370] on div at bounding box center [610, 367] width 13 height 12
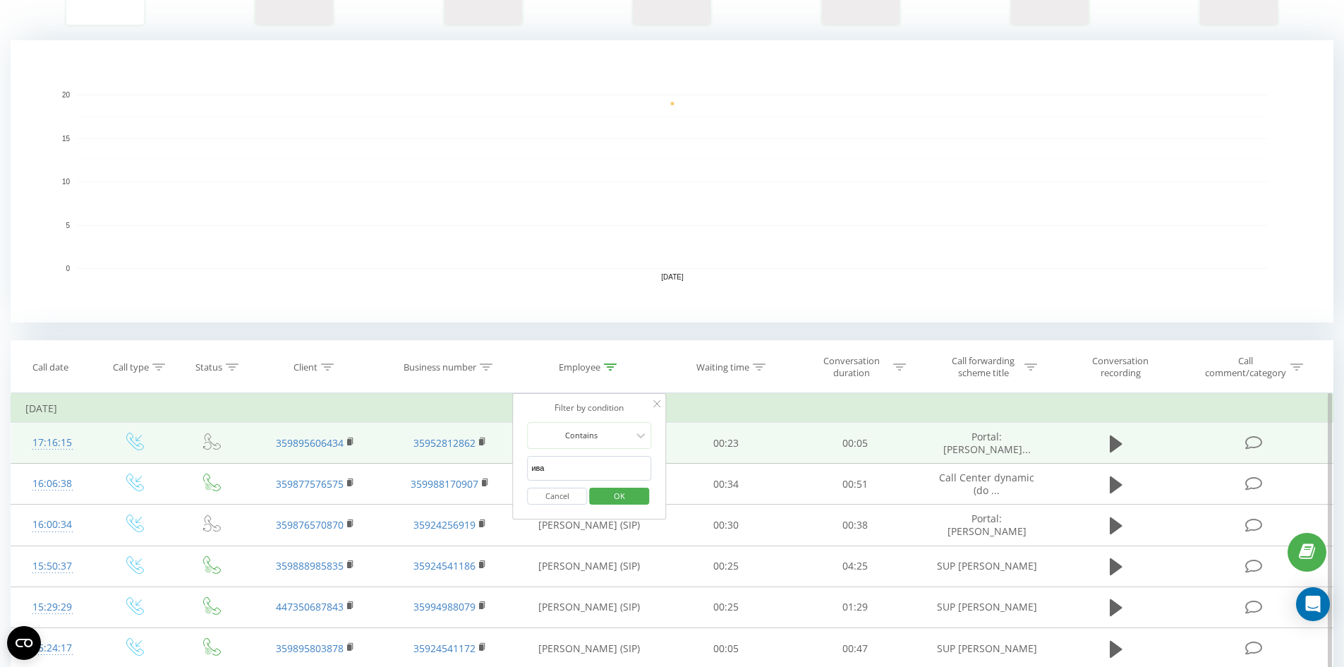
drag, startPoint x: 565, startPoint y: 471, endPoint x: 428, endPoint y: 456, distance: 138.5
click button "OK" at bounding box center [619, 497] width 60 height 18
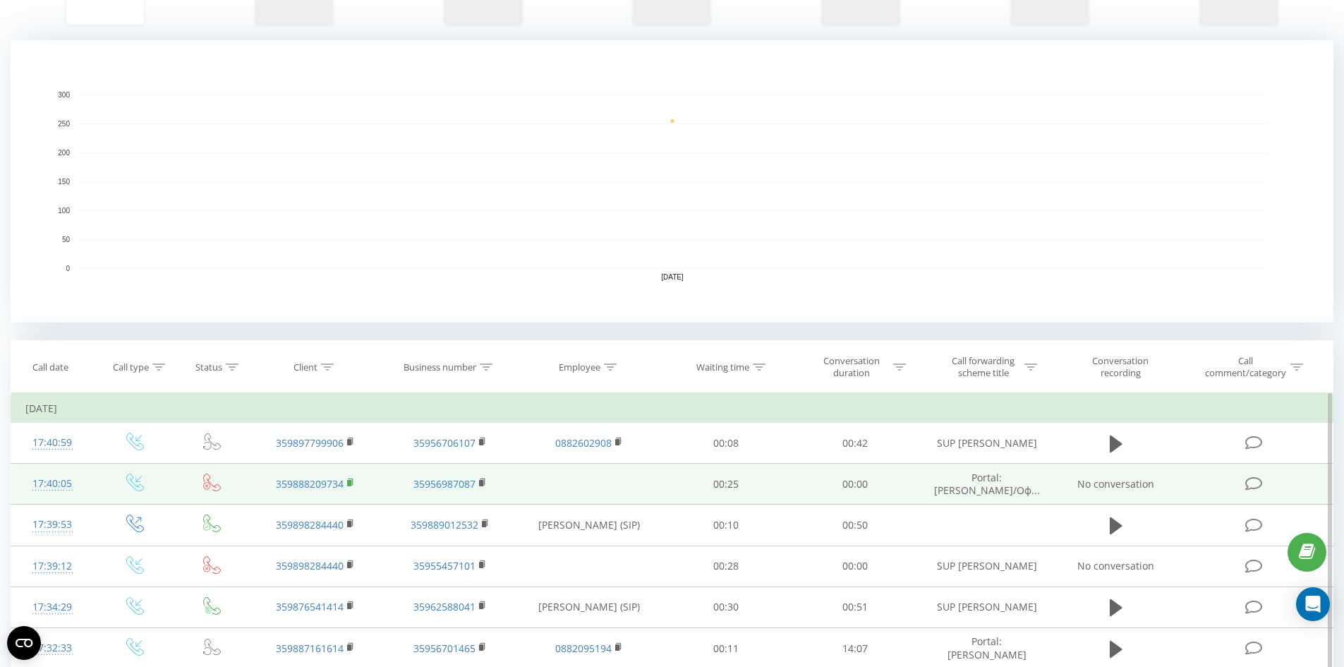
click at [352, 484] on icon at bounding box center [351, 483] width 8 height 10
click at [351, 484] on rect at bounding box center [349, 483] width 4 height 6
click at [348, 484] on rect at bounding box center [349, 483] width 4 height 6
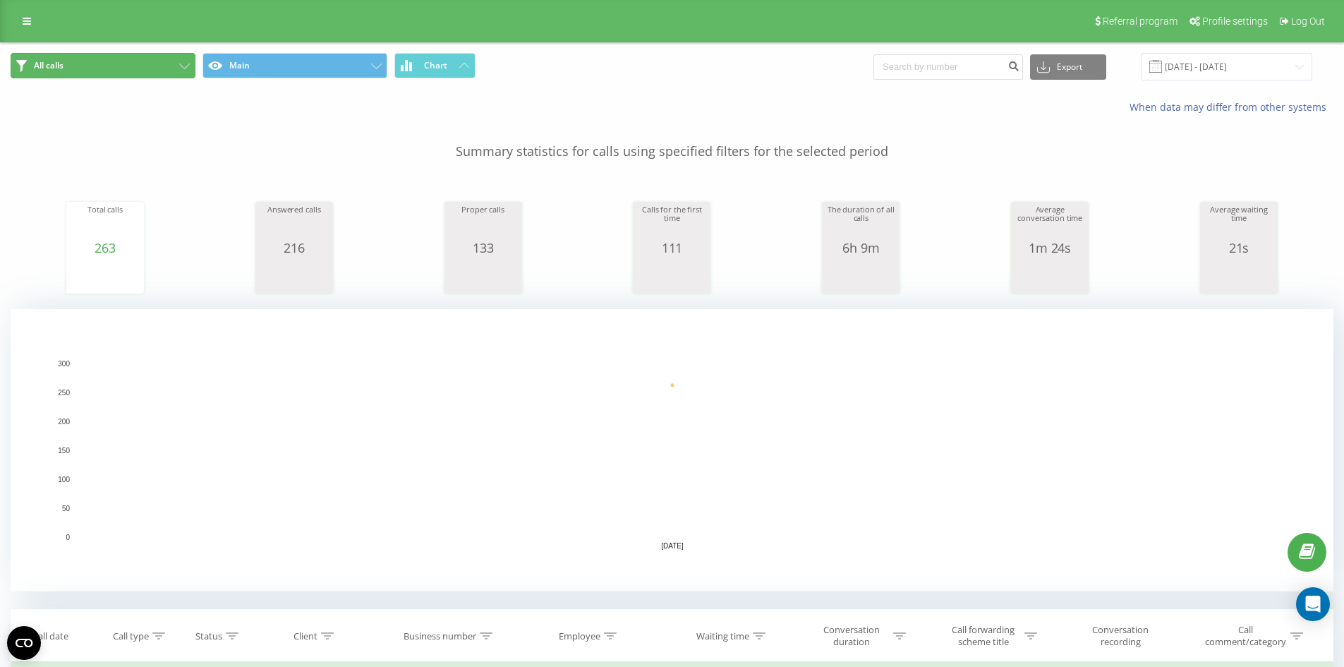
drag, startPoint x: 131, startPoint y: 66, endPoint x: 161, endPoint y: 104, distance: 48.2
click at [131, 66] on button "All calls" at bounding box center [103, 65] width 185 height 25
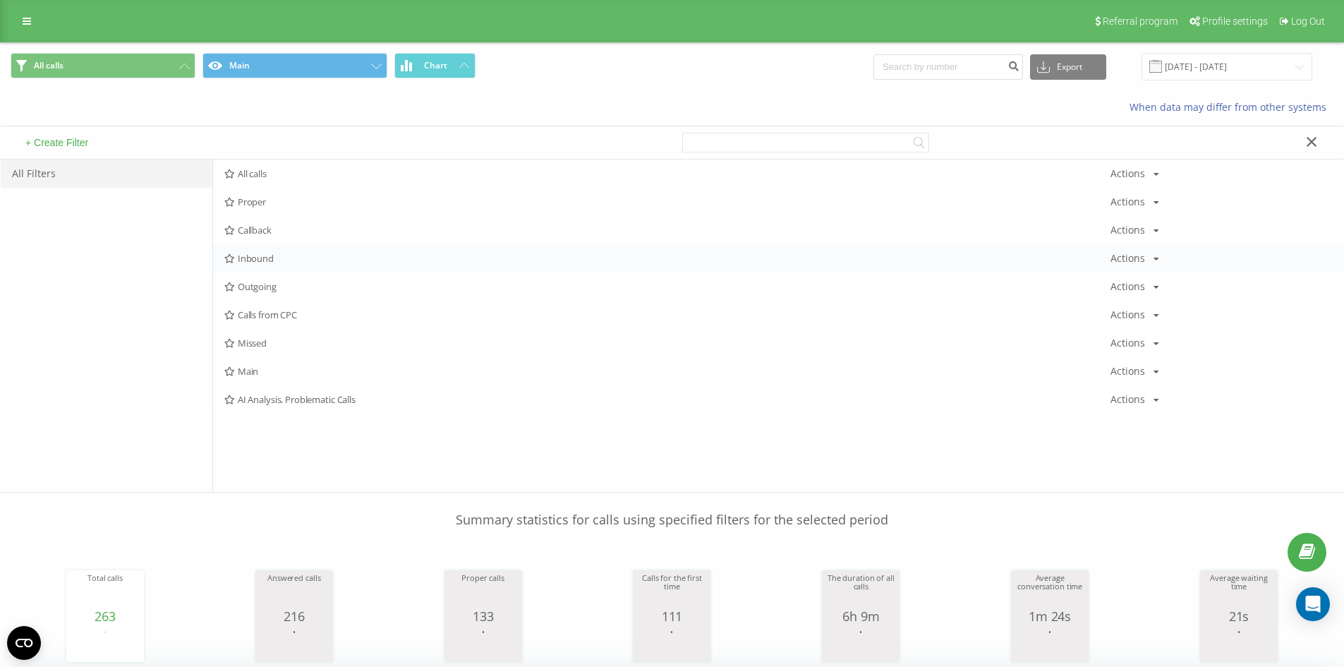
click at [264, 256] on span "Inbound" at bounding box center [667, 258] width 886 height 10
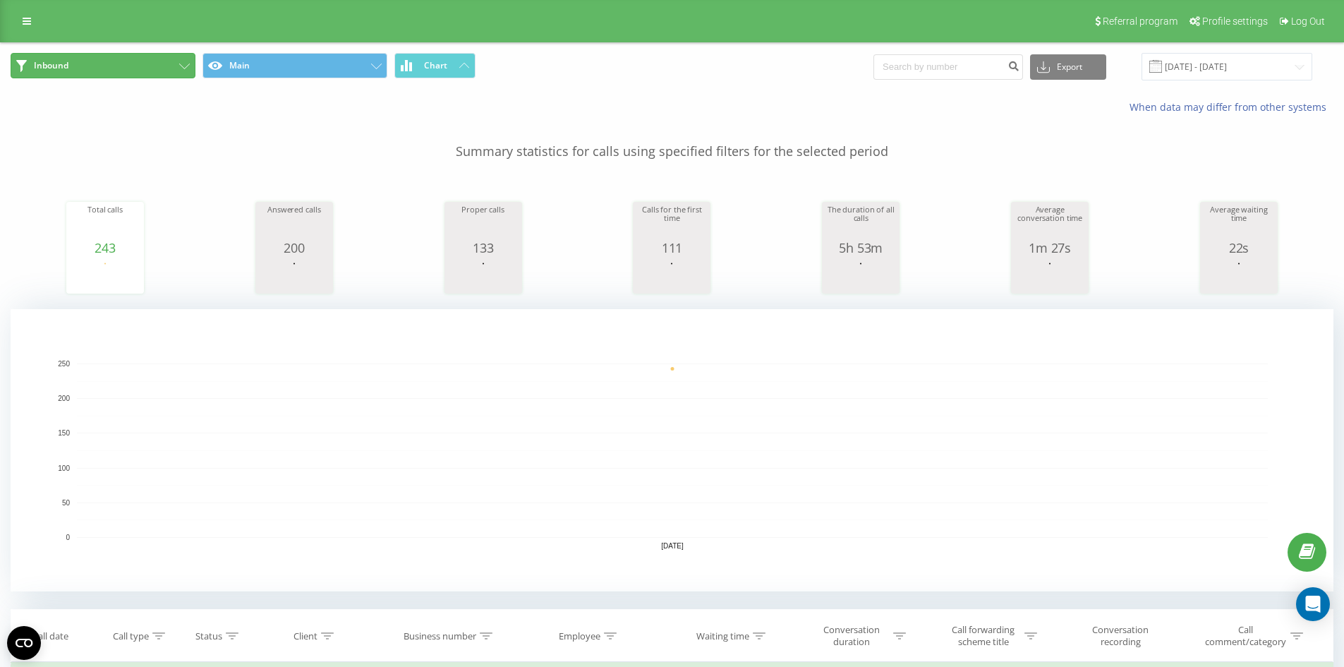
click at [159, 67] on button "Inbound" at bounding box center [103, 65] width 185 height 25
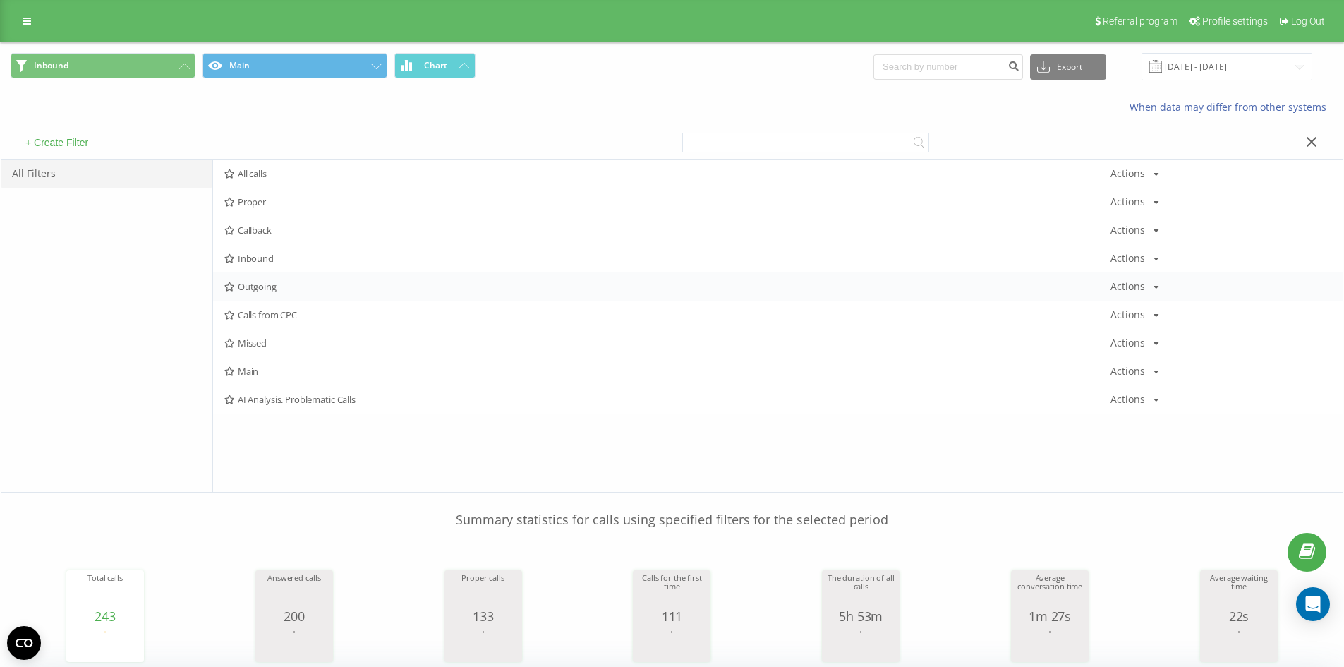
click at [286, 289] on span "Outgoing" at bounding box center [667, 287] width 886 height 10
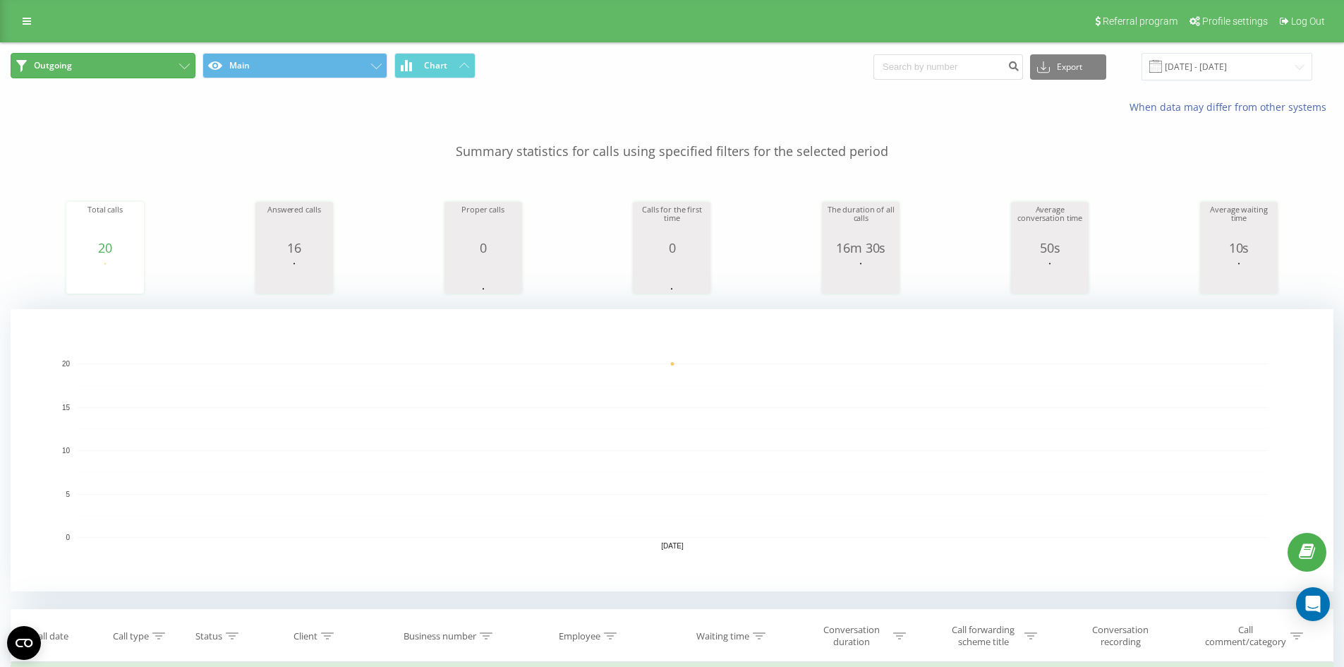
click at [167, 68] on button "Outgoing" at bounding box center [103, 65] width 185 height 25
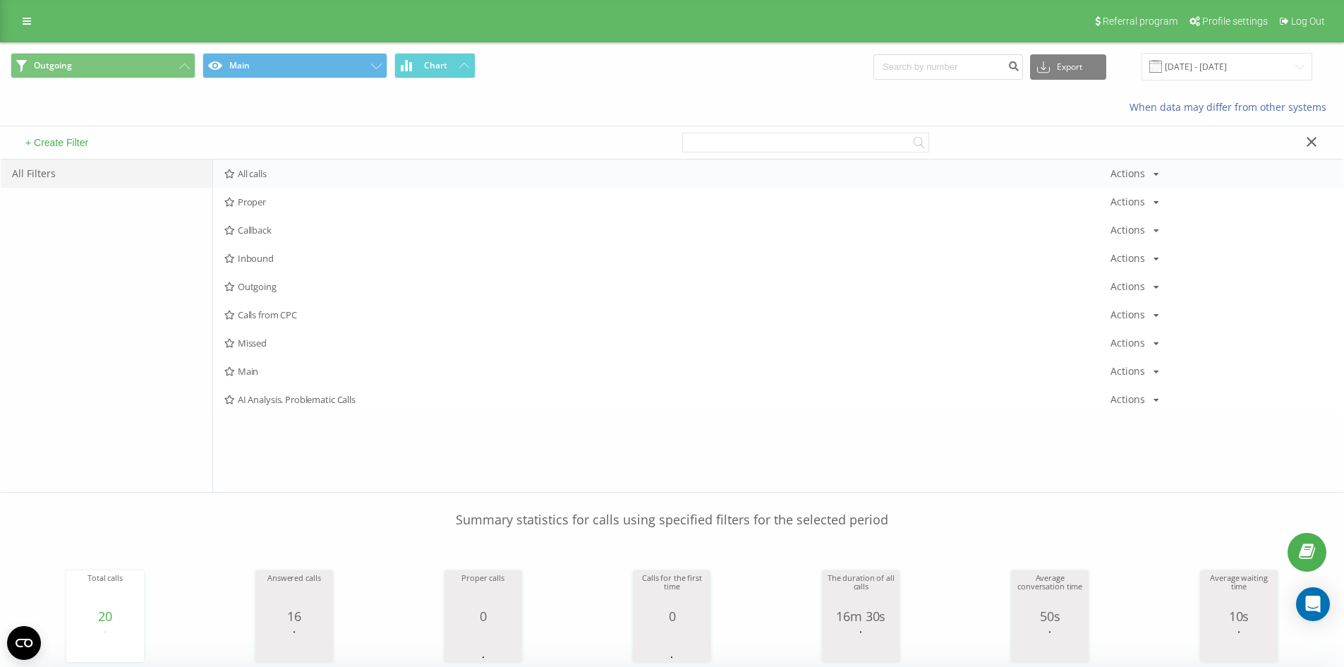
click at [274, 169] on span "All calls" at bounding box center [667, 174] width 886 height 10
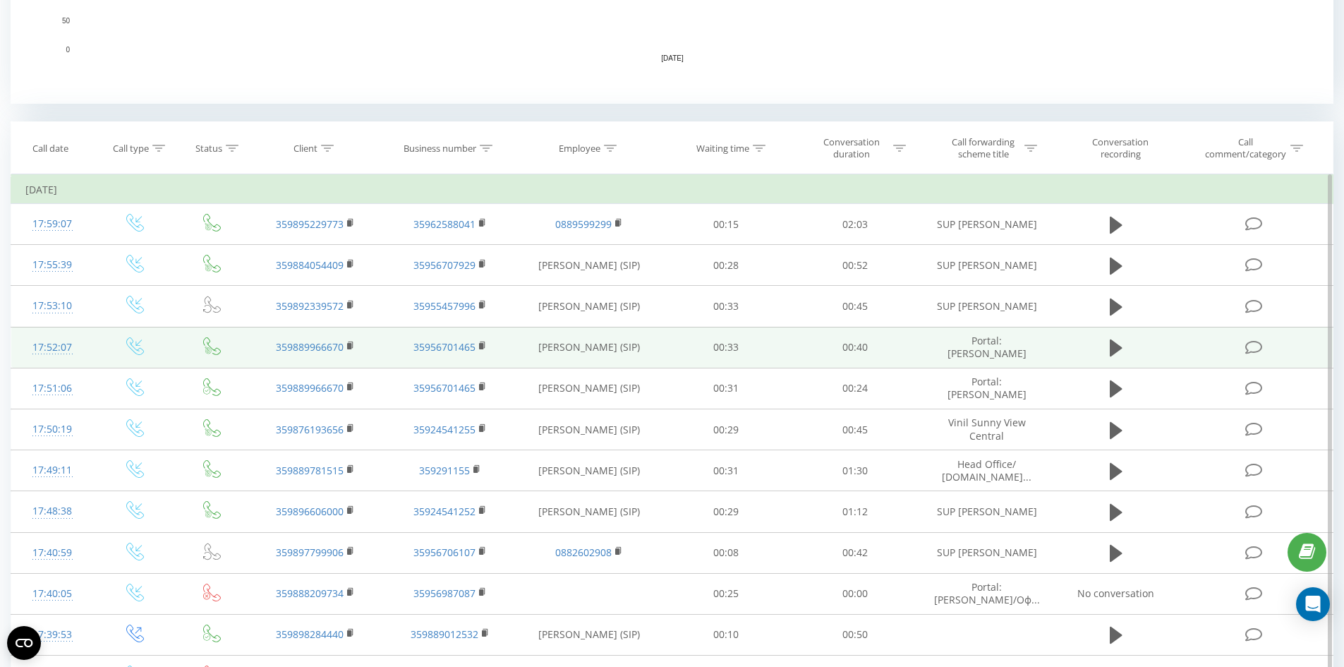
scroll to position [494, 0]
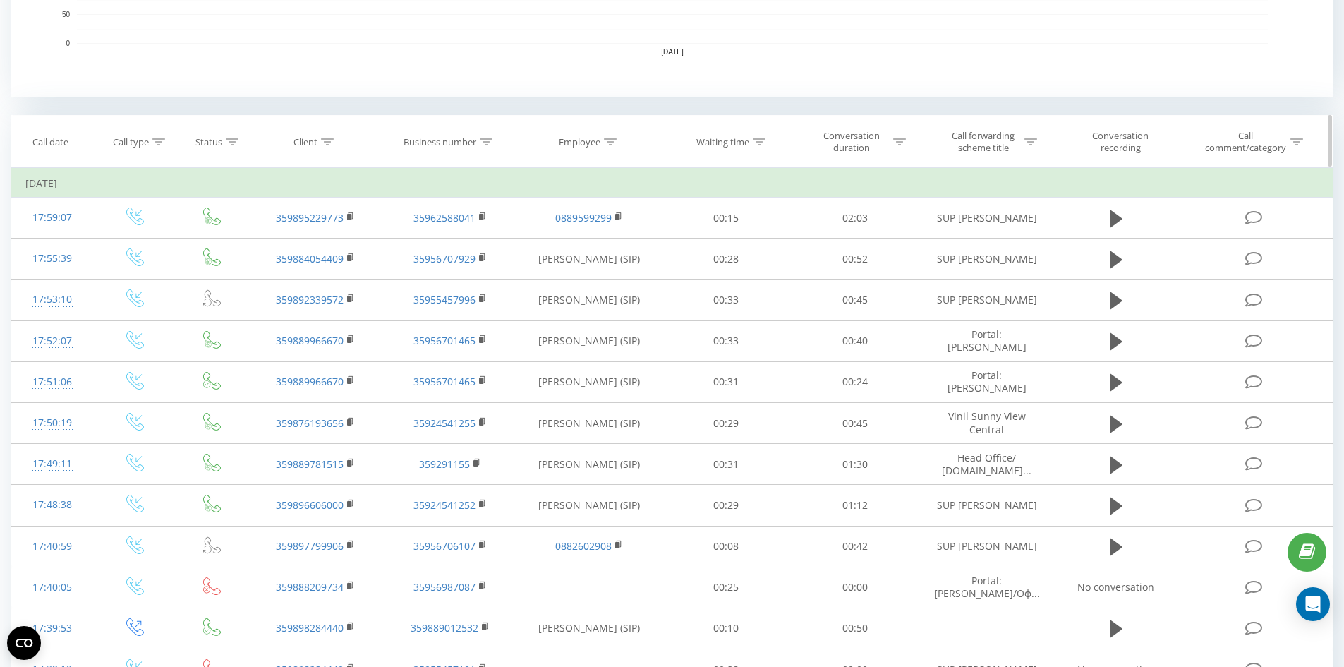
click at [616, 142] on div "Employee" at bounding box center [589, 142] width 145 height 12
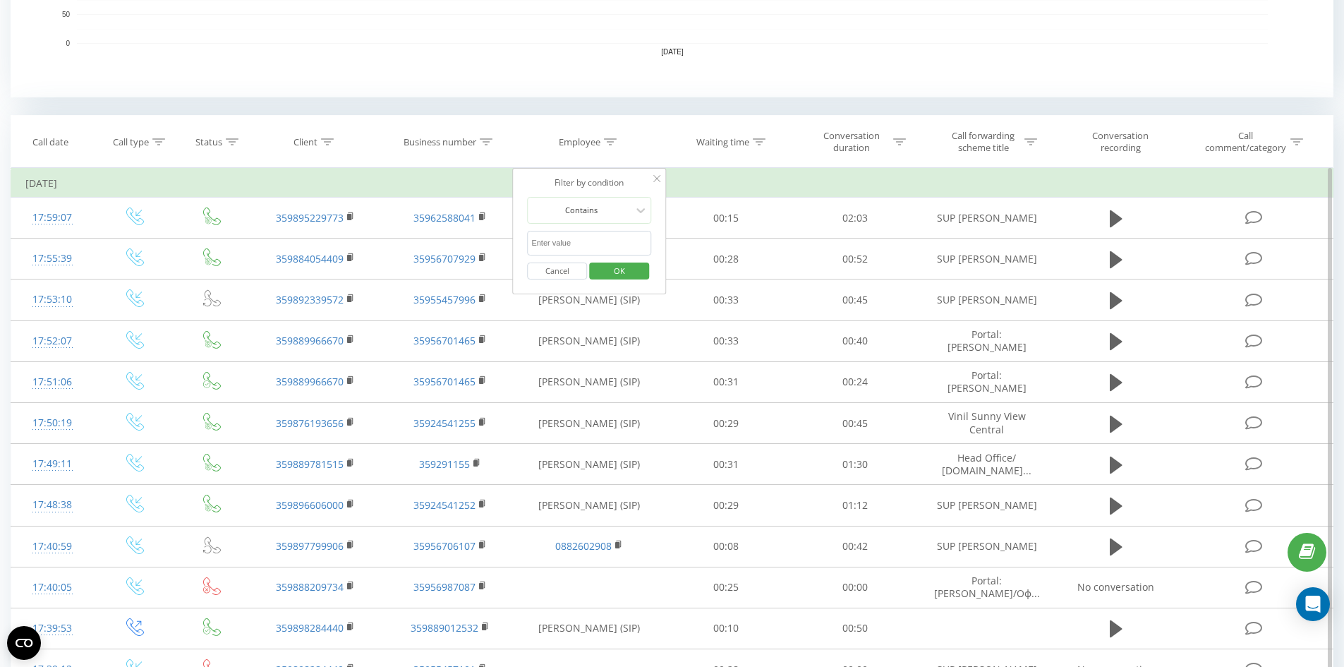
click at [543, 234] on input "text" at bounding box center [589, 243] width 124 height 25
type input "08"
click button "OK" at bounding box center [619, 272] width 60 height 18
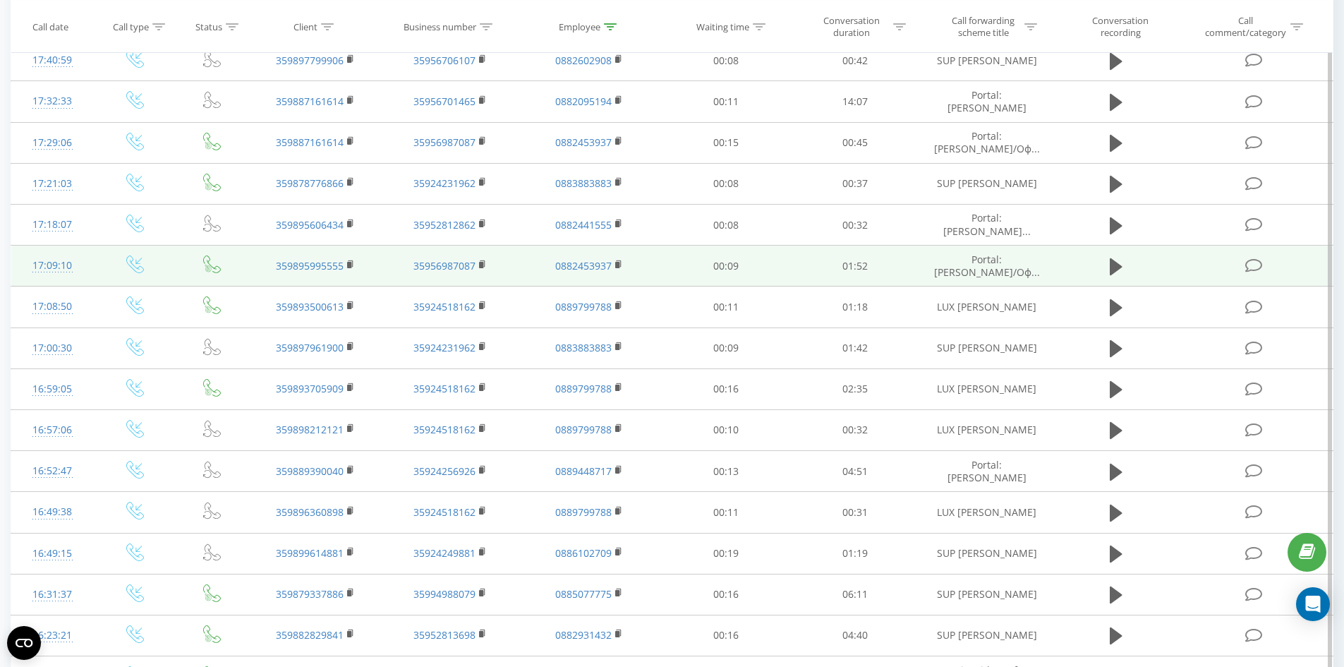
scroll to position [128, 0]
